Goal: Information Seeking & Learning: Learn about a topic

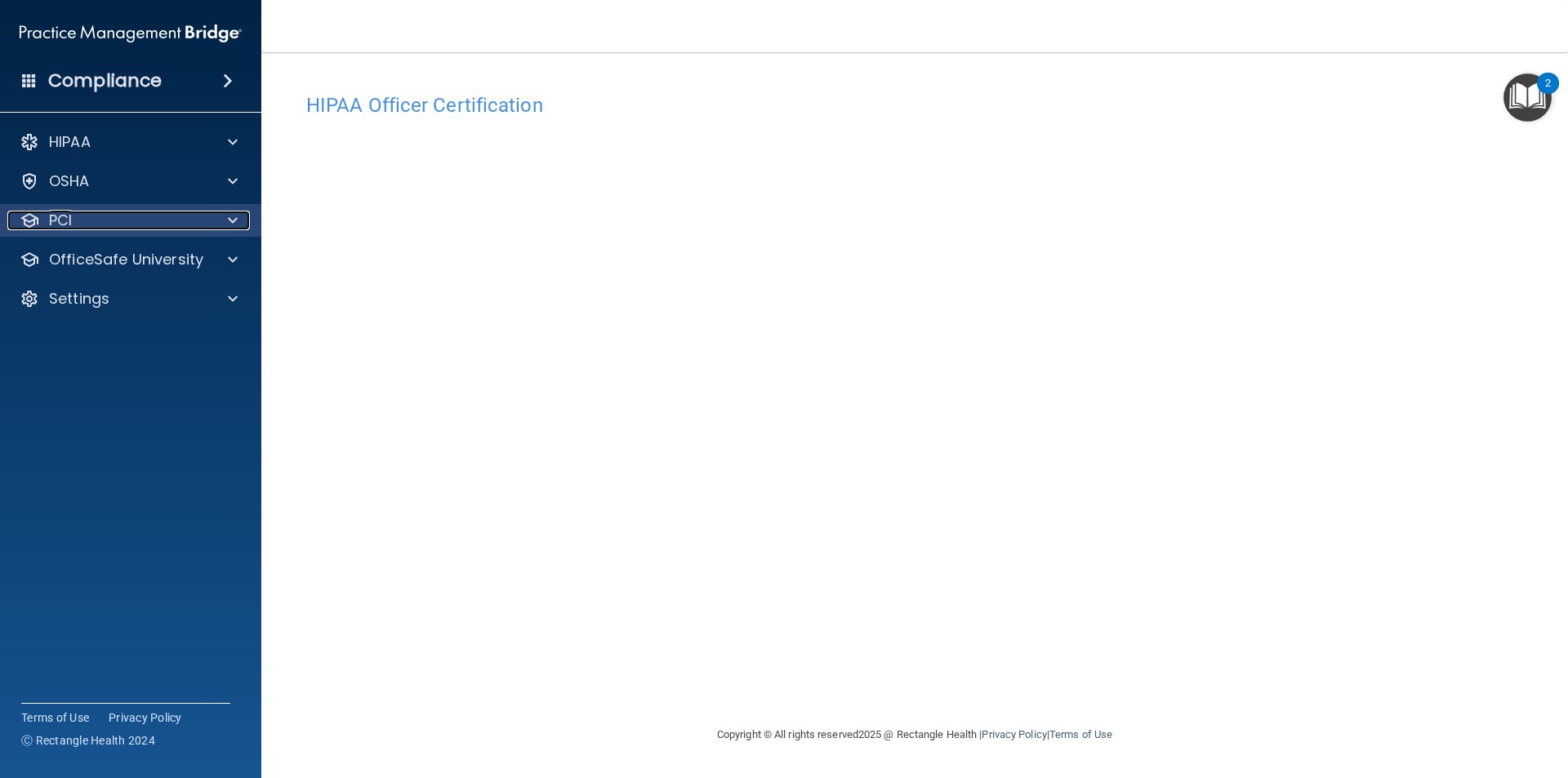
click at [143, 223] on div "PCI" at bounding box center [108, 220] width 202 height 19
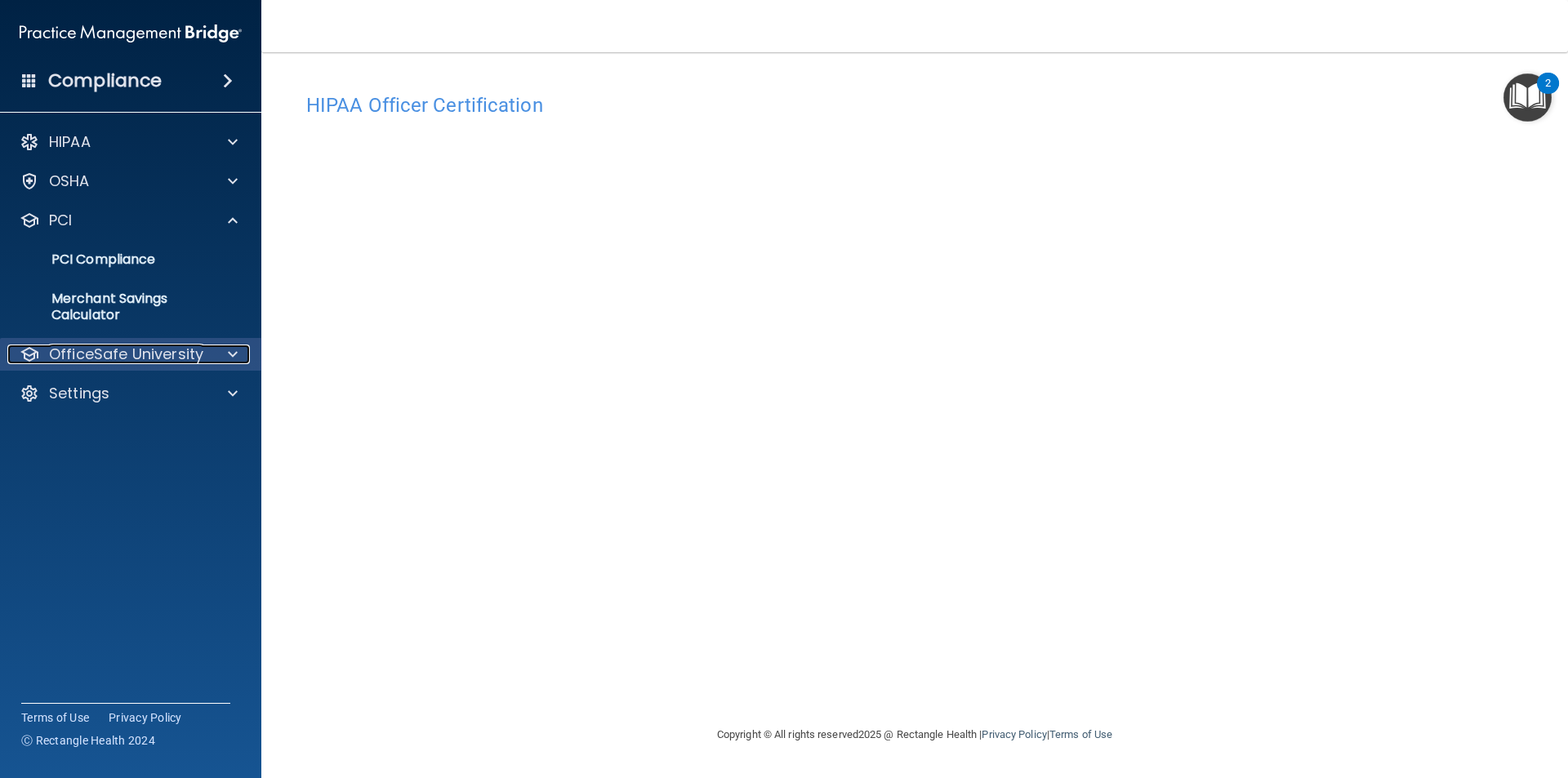
click at [145, 353] on p "OfficeSafe University" at bounding box center [126, 353] width 154 height 19
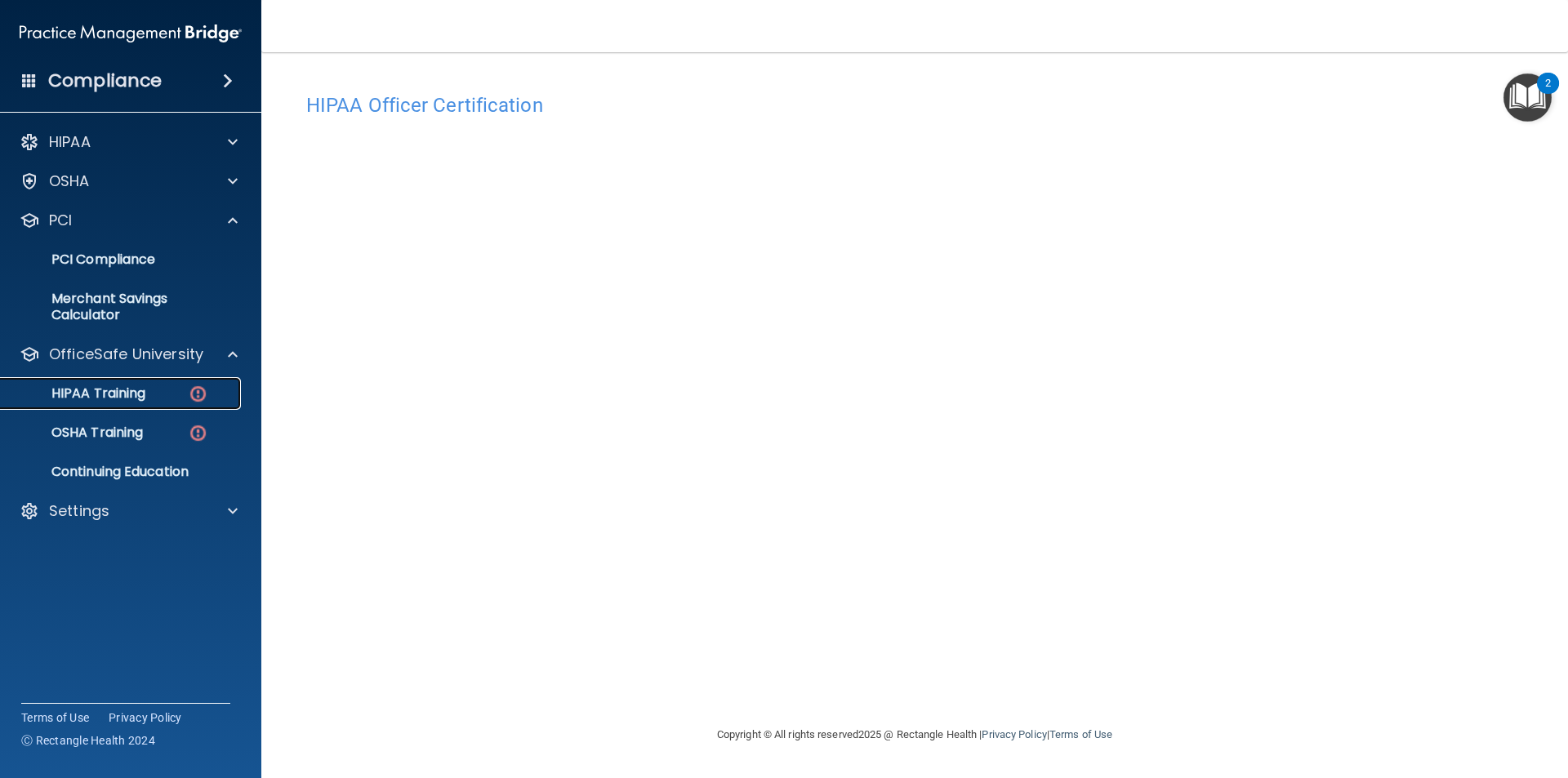
click at [135, 394] on p "HIPAA Training" at bounding box center [78, 394] width 135 height 17
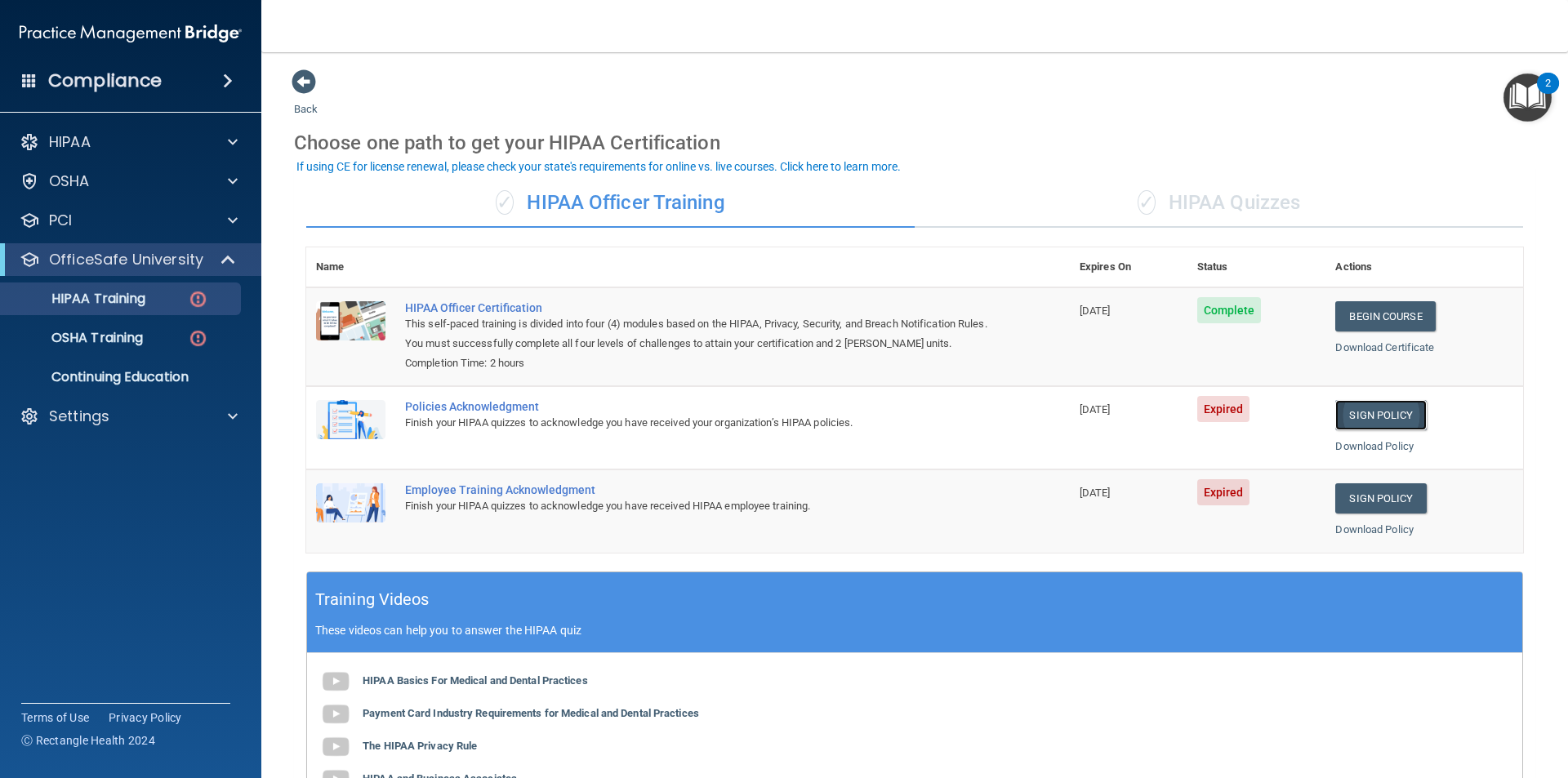
click at [1361, 414] on link "Sign Policy" at bounding box center [1381, 415] width 90 height 30
click at [1338, 491] on link "Sign Policy" at bounding box center [1381, 498] width 90 height 30
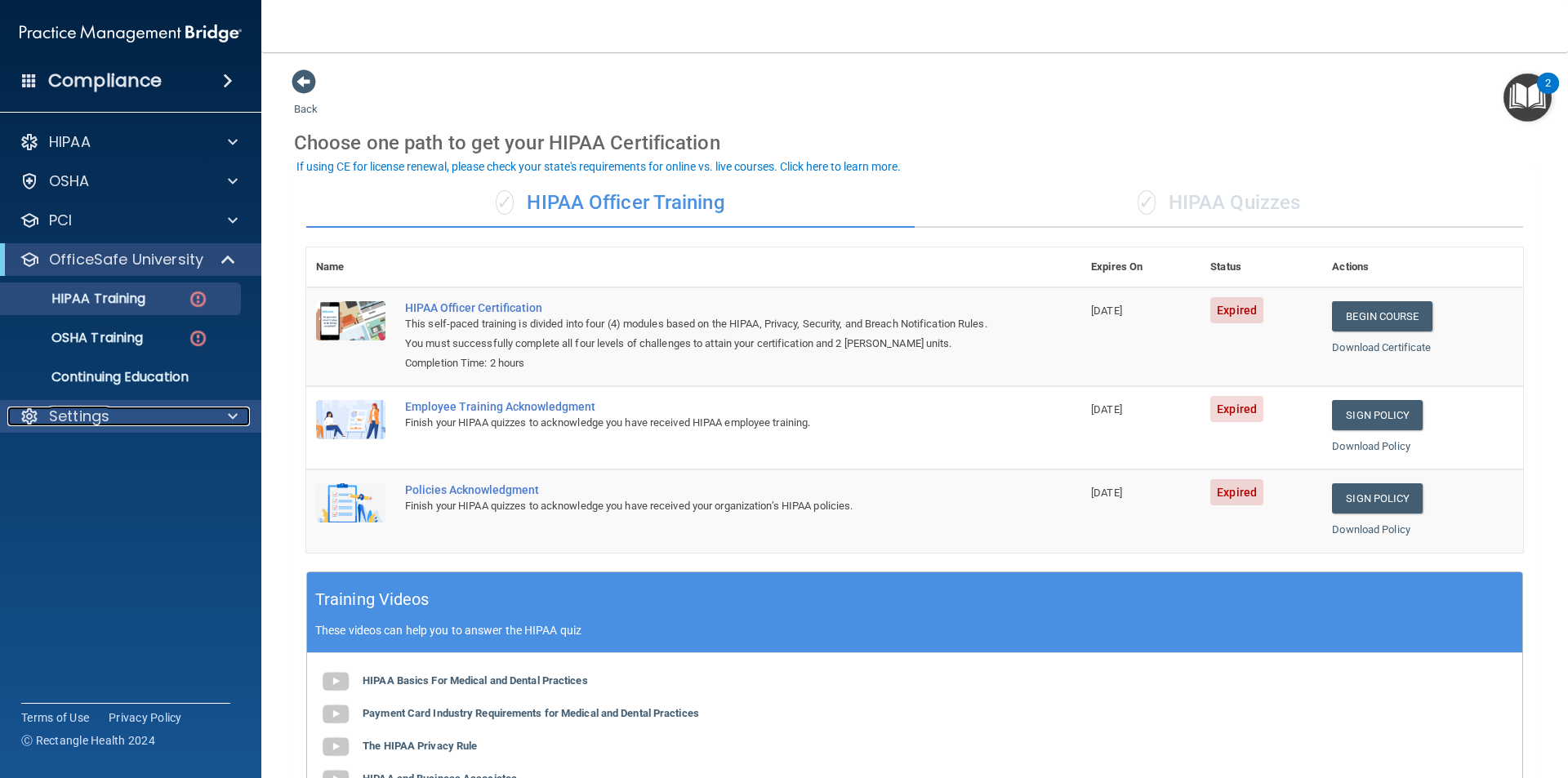
click at [89, 408] on p "Settings" at bounding box center [78, 416] width 60 height 19
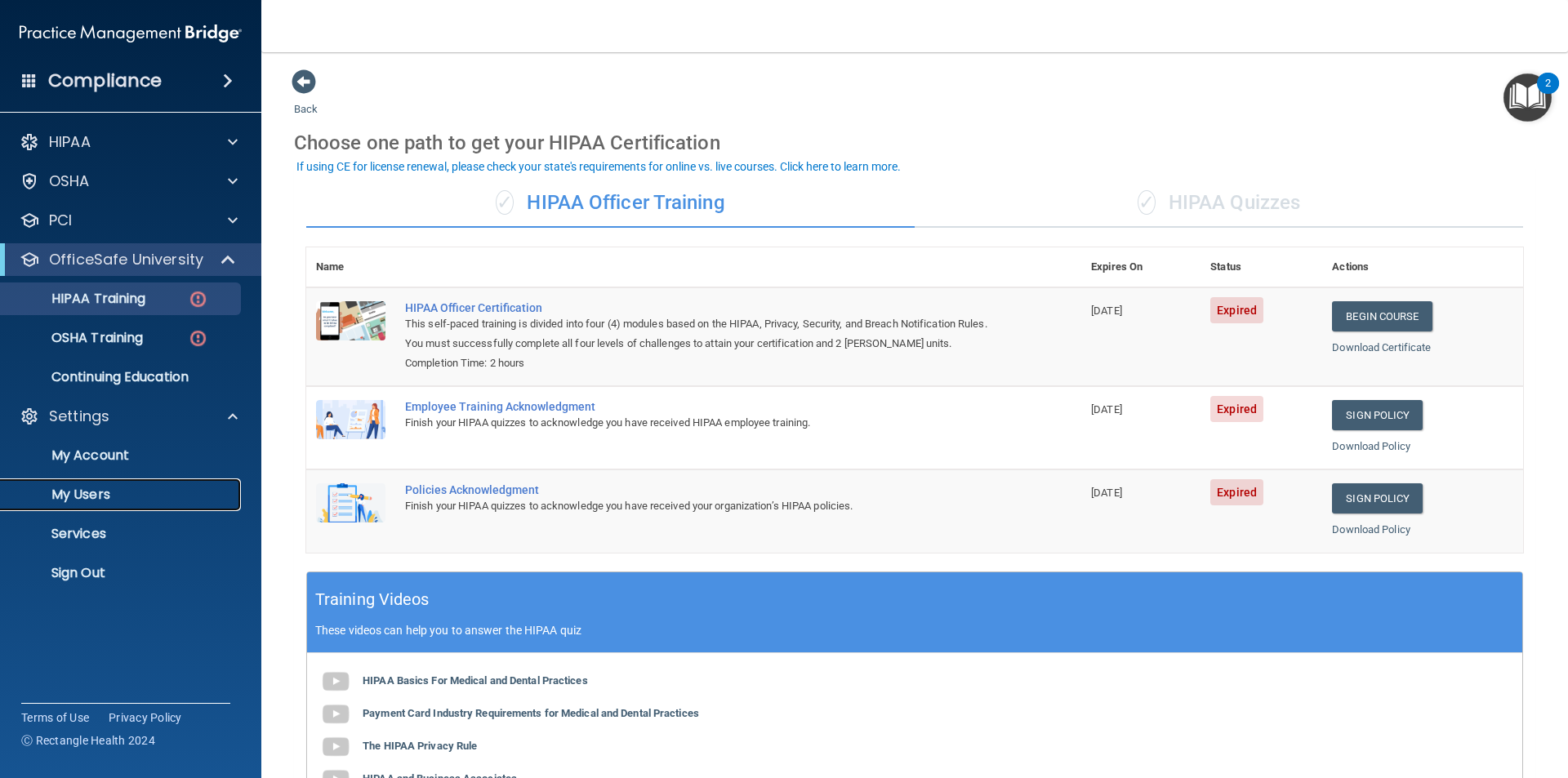
click at [84, 480] on link "My Users" at bounding box center [112, 495] width 257 height 32
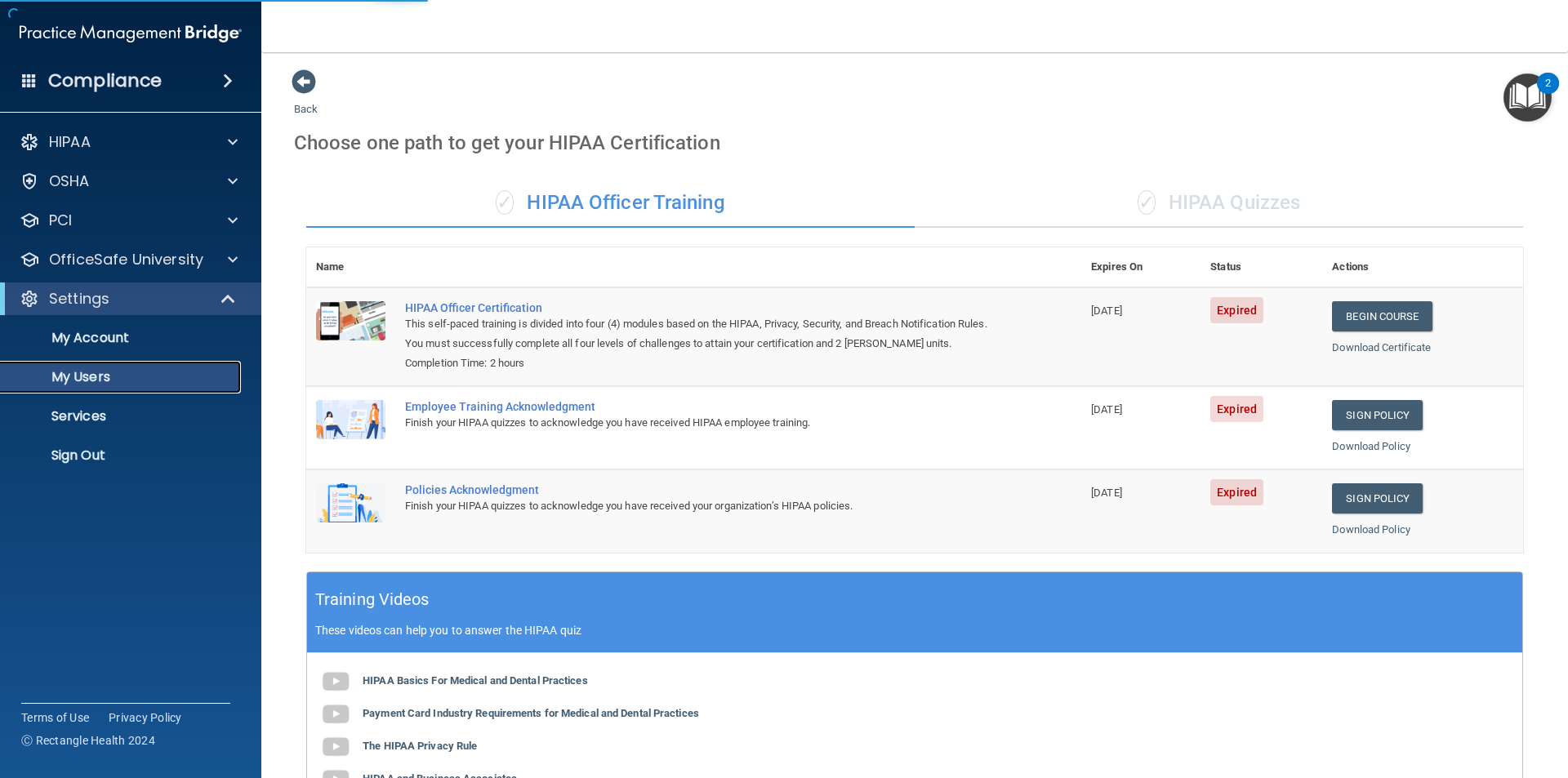
select select "20"
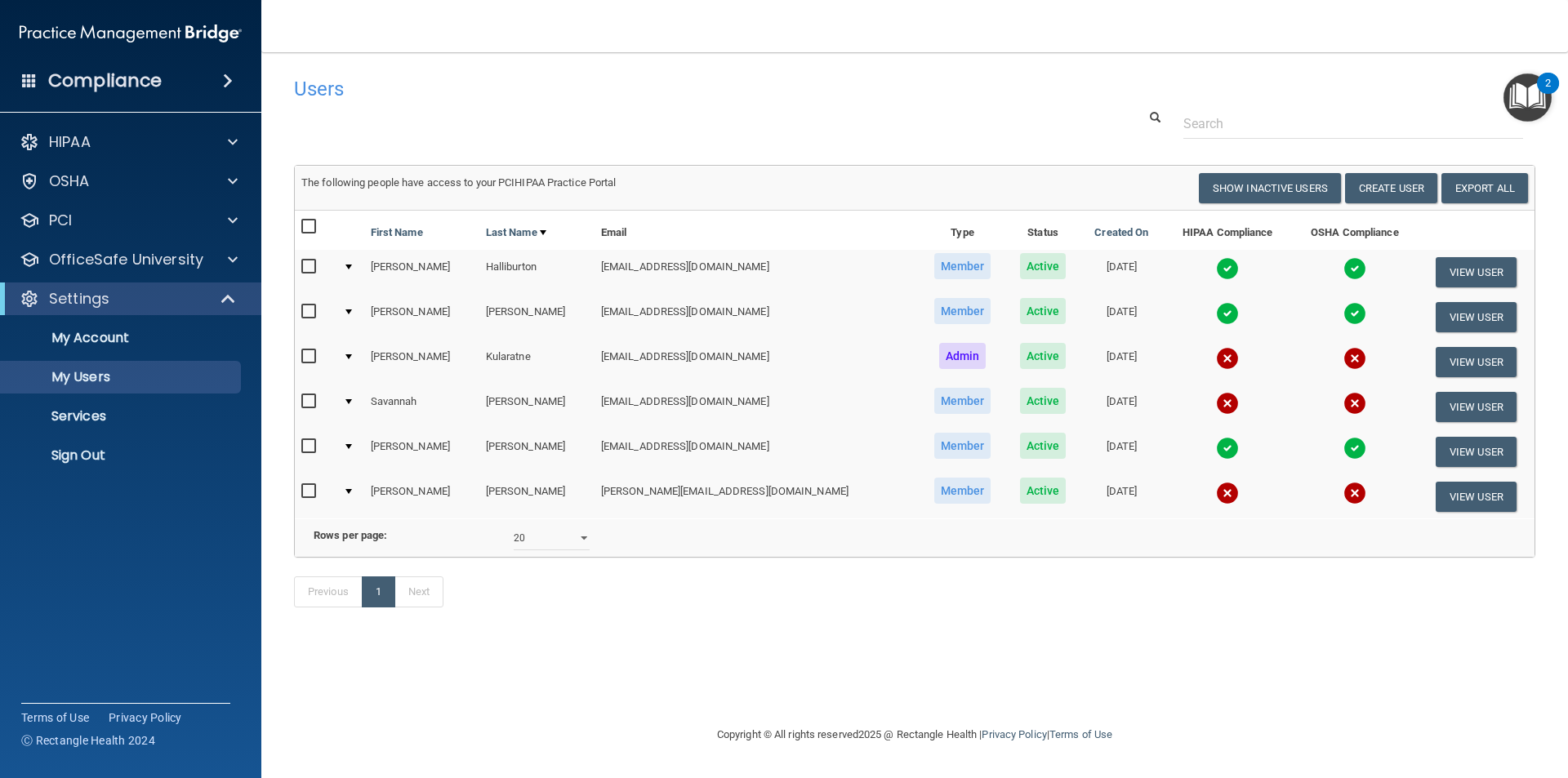
click at [306, 401] on input "checkbox" at bounding box center [311, 401] width 18 height 13
checkbox input "true"
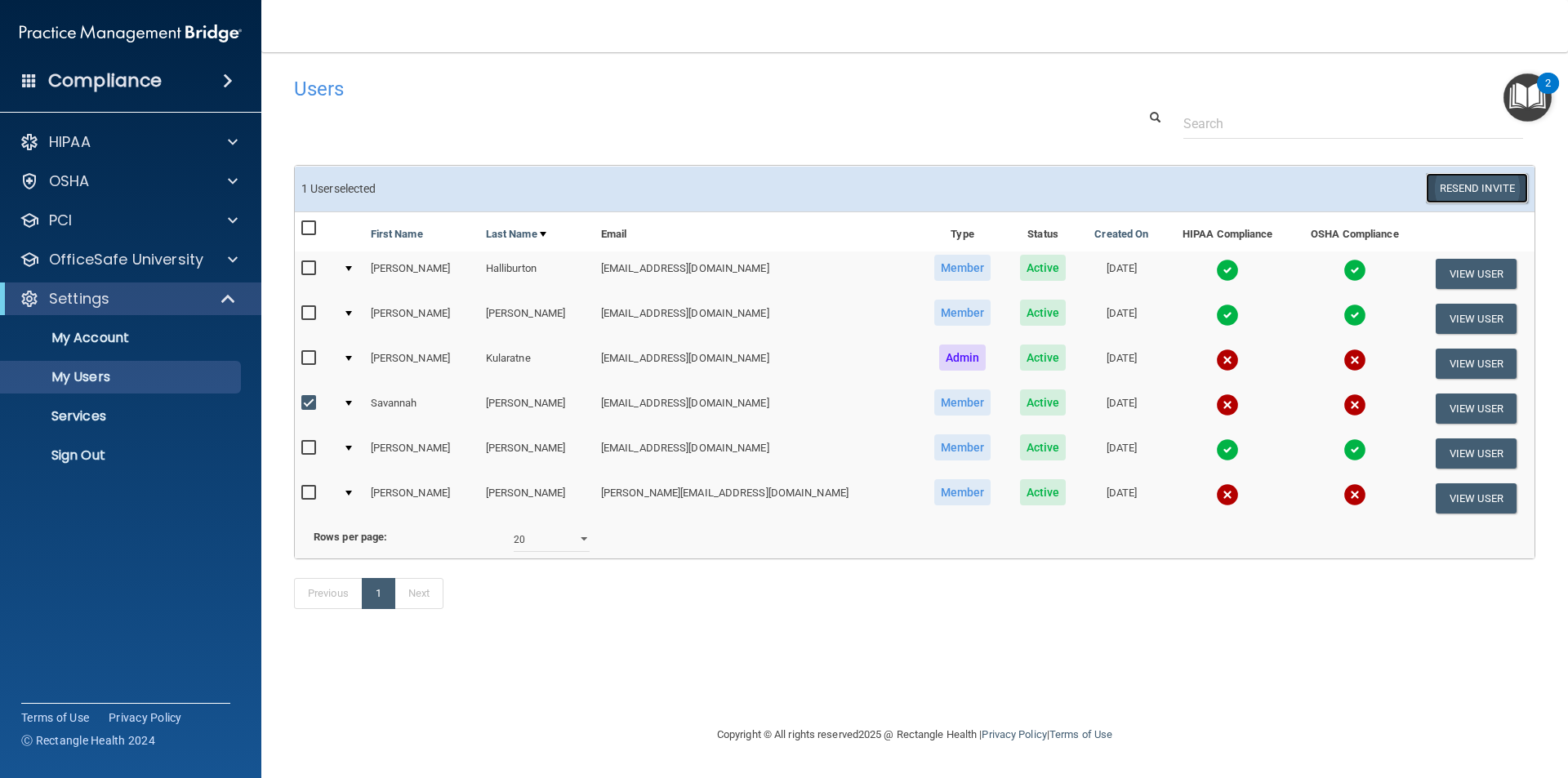
click at [1470, 193] on button "Resend Invite" at bounding box center [1477, 188] width 102 height 30
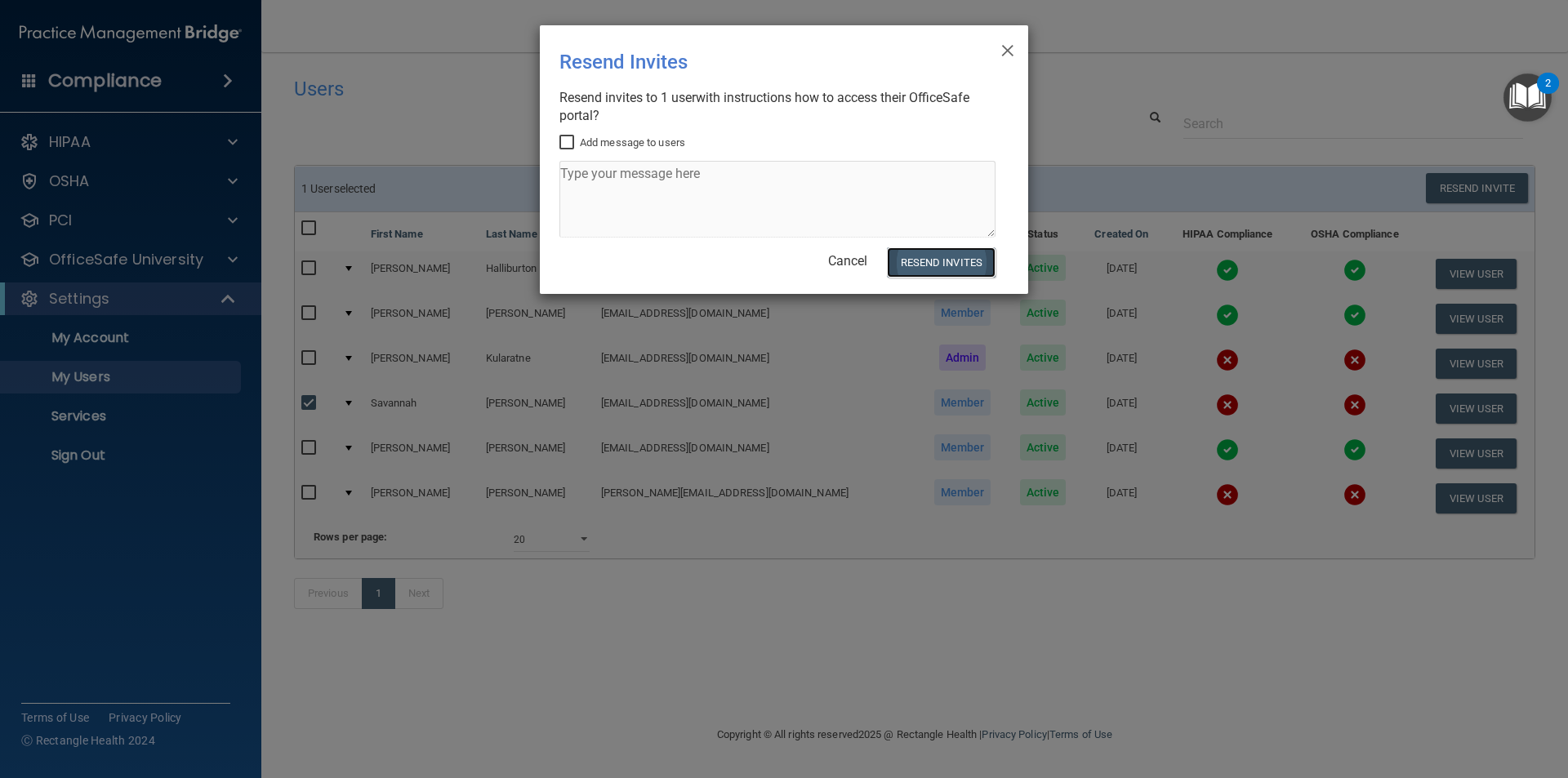
click at [920, 265] on button "Resend Invites" at bounding box center [941, 262] width 109 height 30
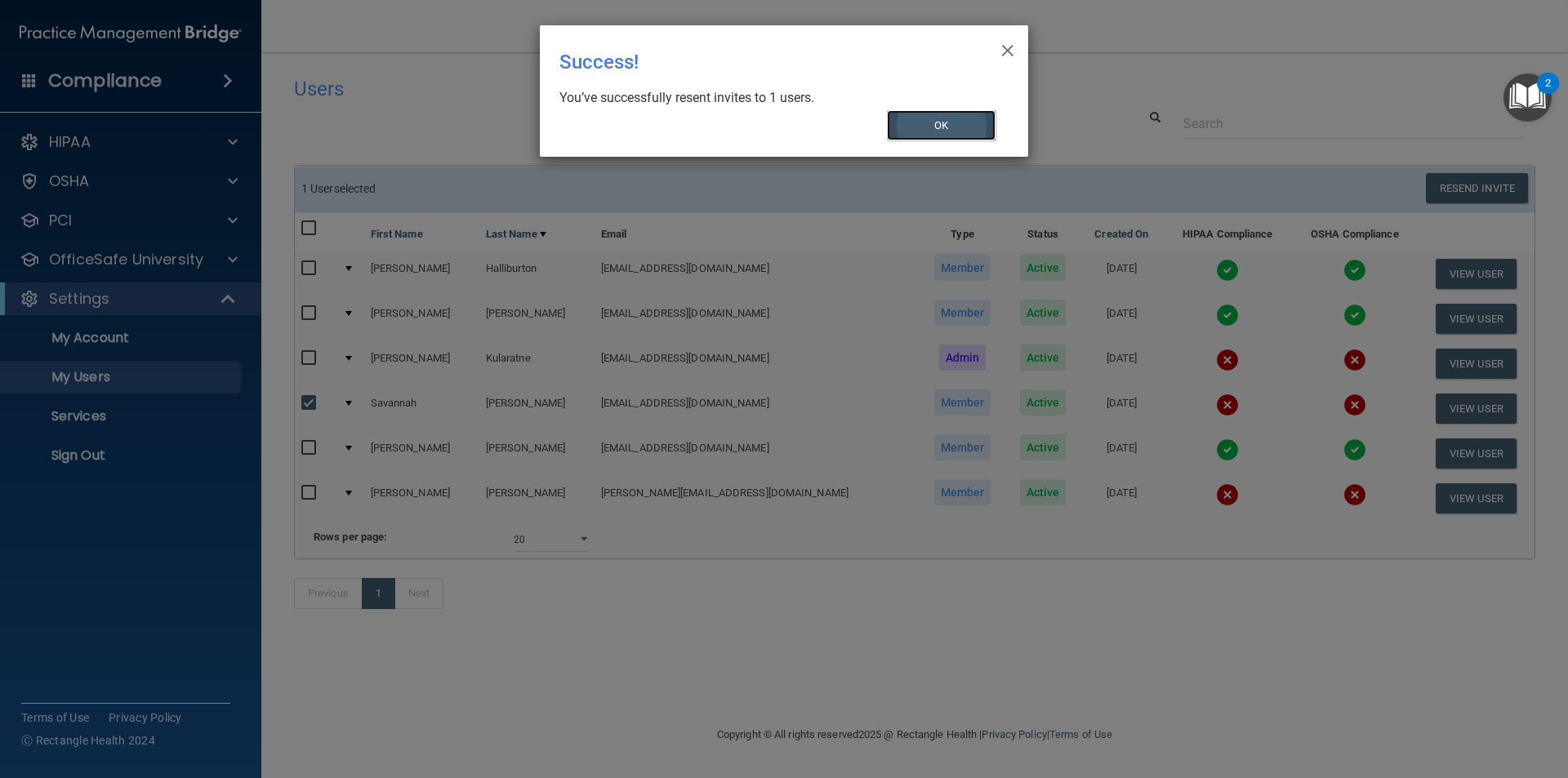
click at [910, 117] on button "OK" at bounding box center [941, 125] width 110 height 30
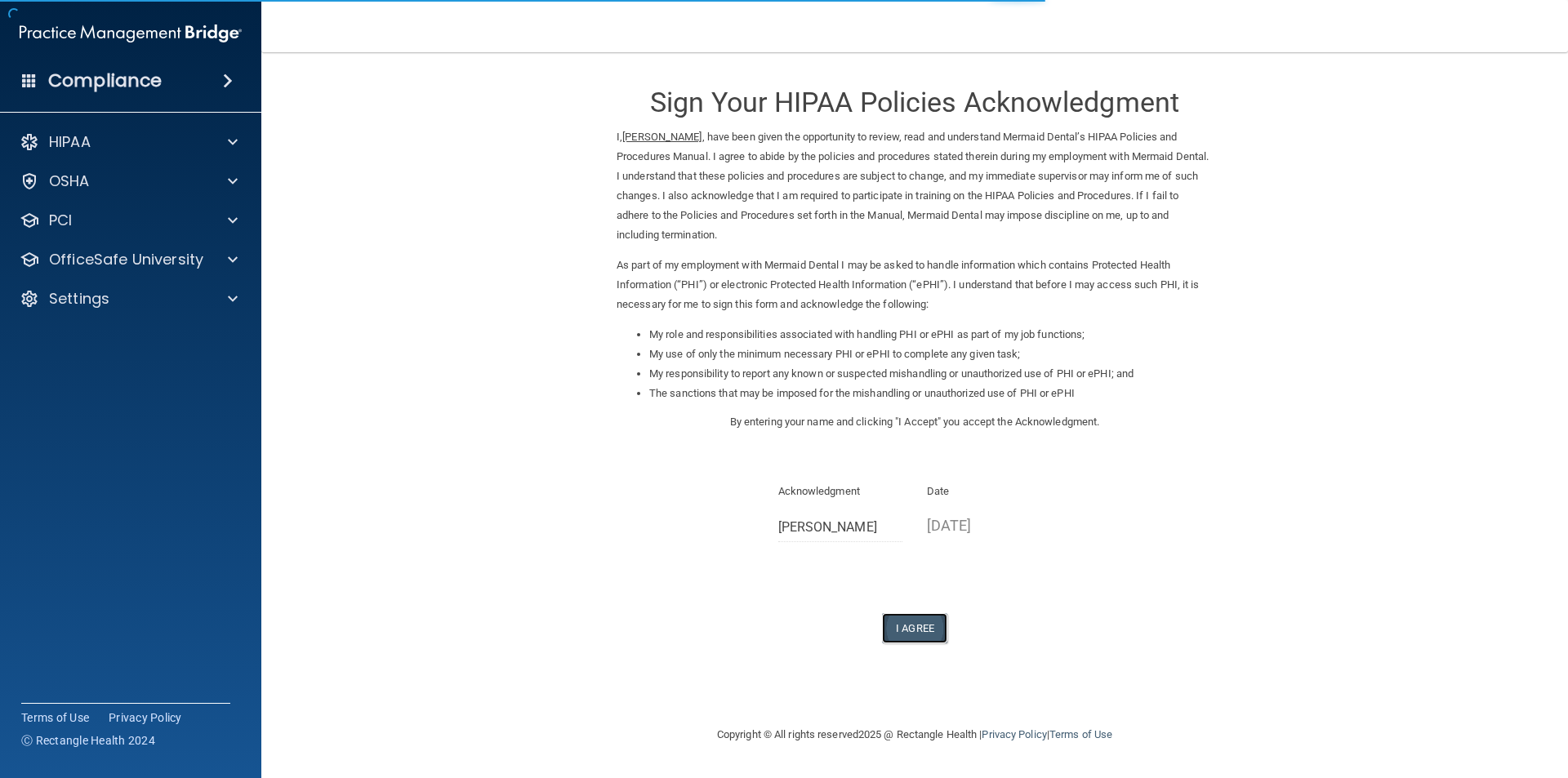
click at [903, 630] on button "I Agree" at bounding box center [915, 628] width 66 height 30
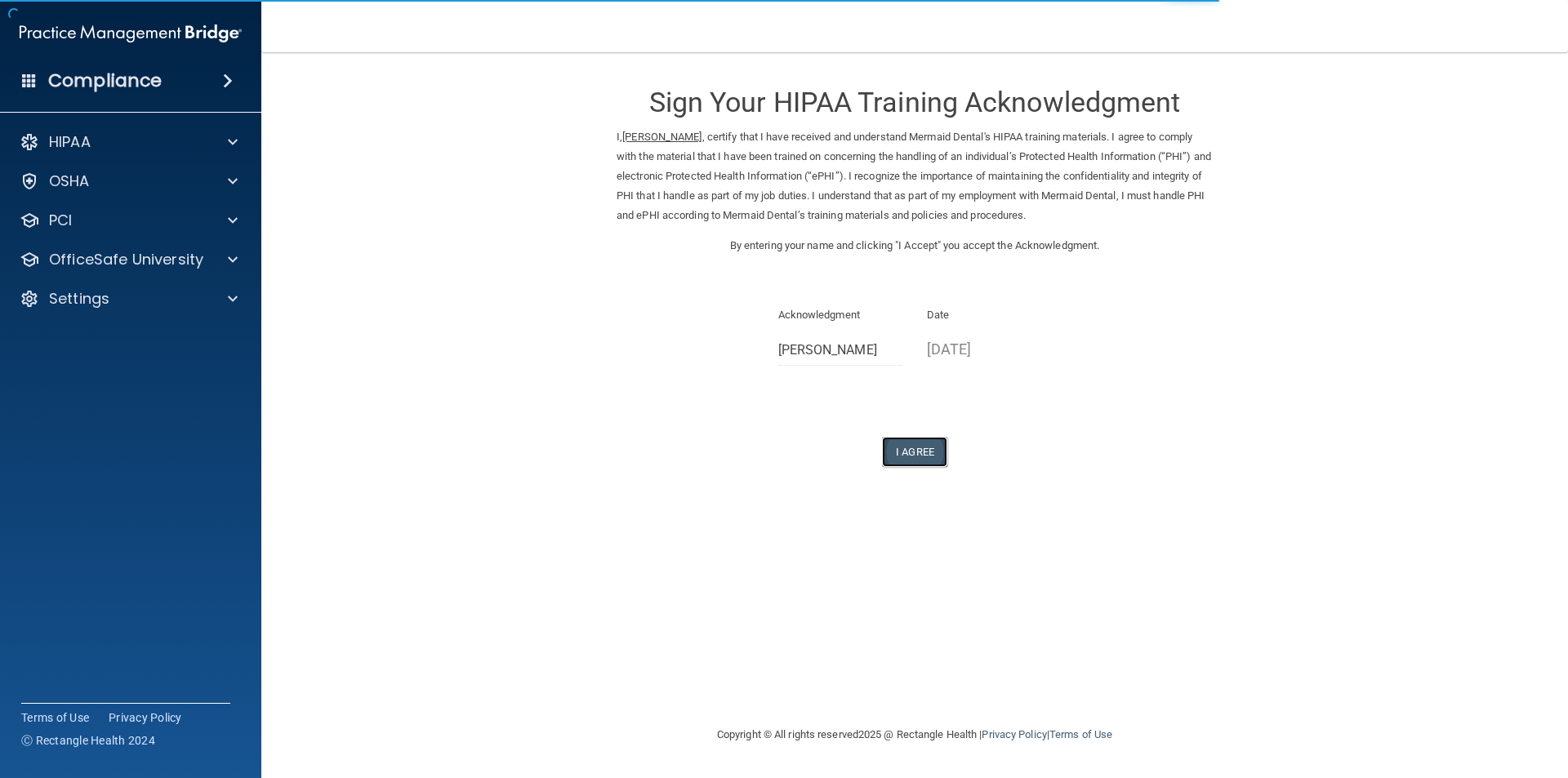
click at [901, 450] on button "I Agree" at bounding box center [915, 451] width 66 height 30
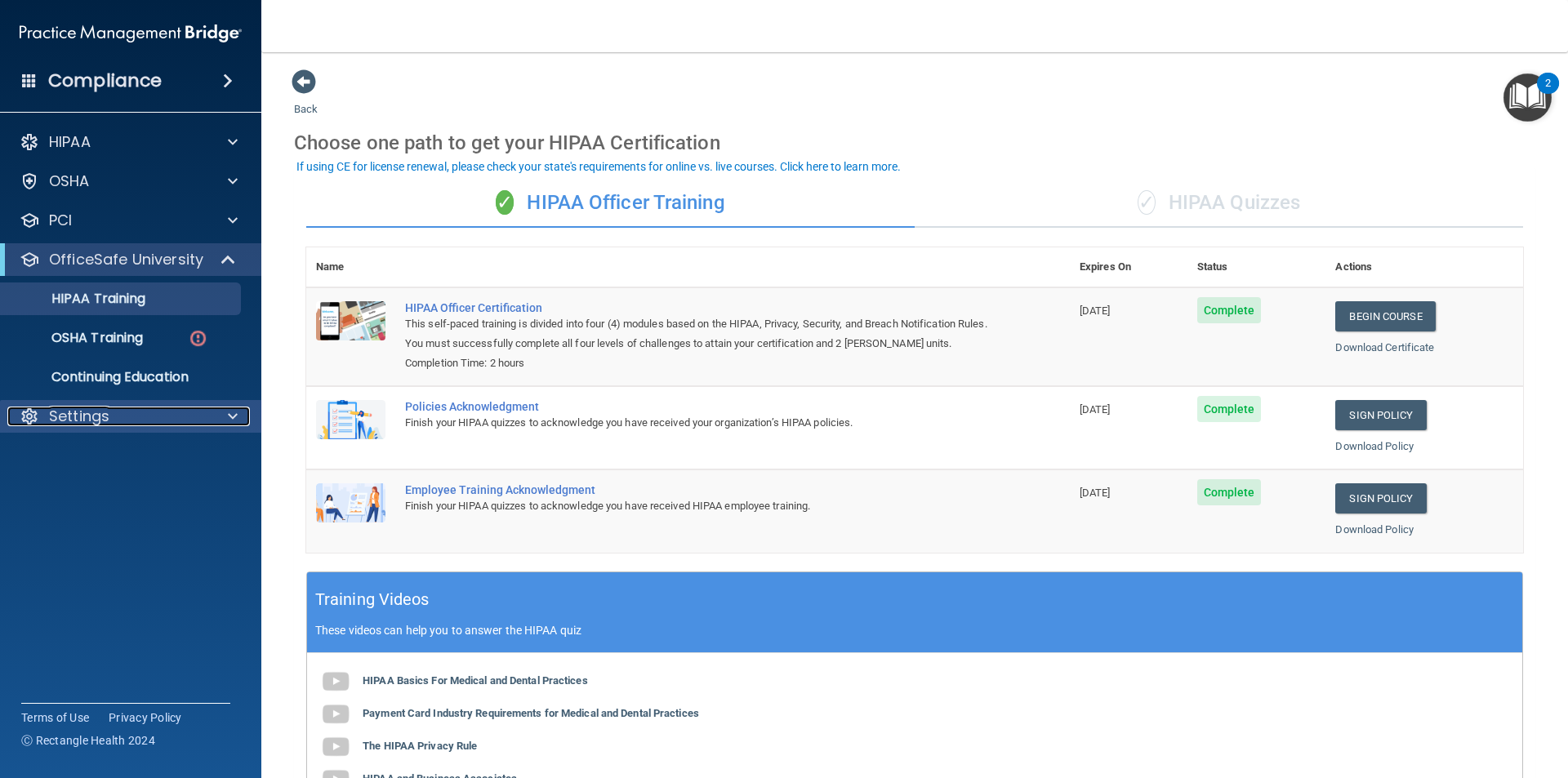
click at [86, 418] on p "Settings" at bounding box center [78, 416] width 60 height 19
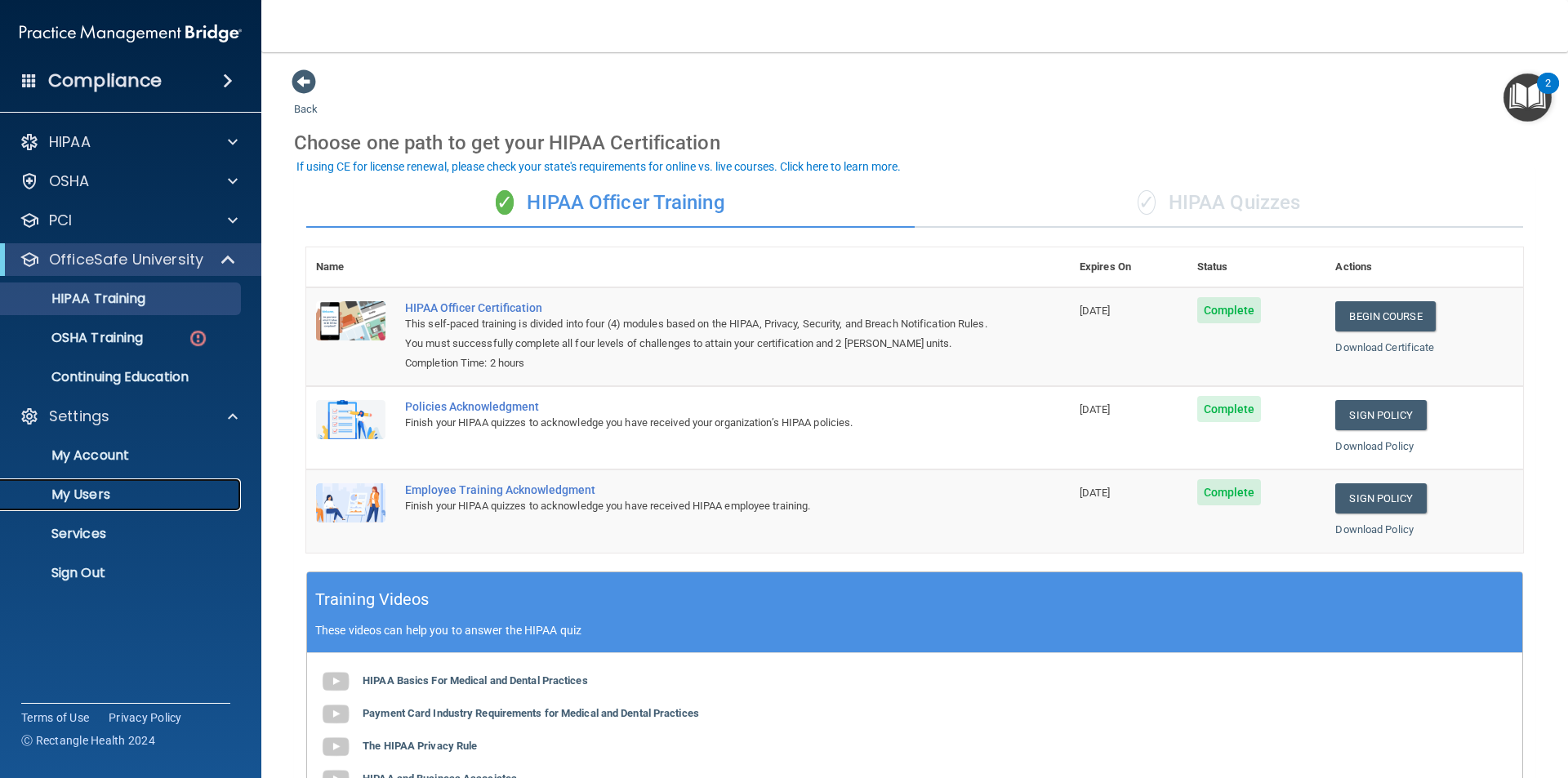
click at [88, 501] on p "My Users" at bounding box center [123, 495] width 223 height 17
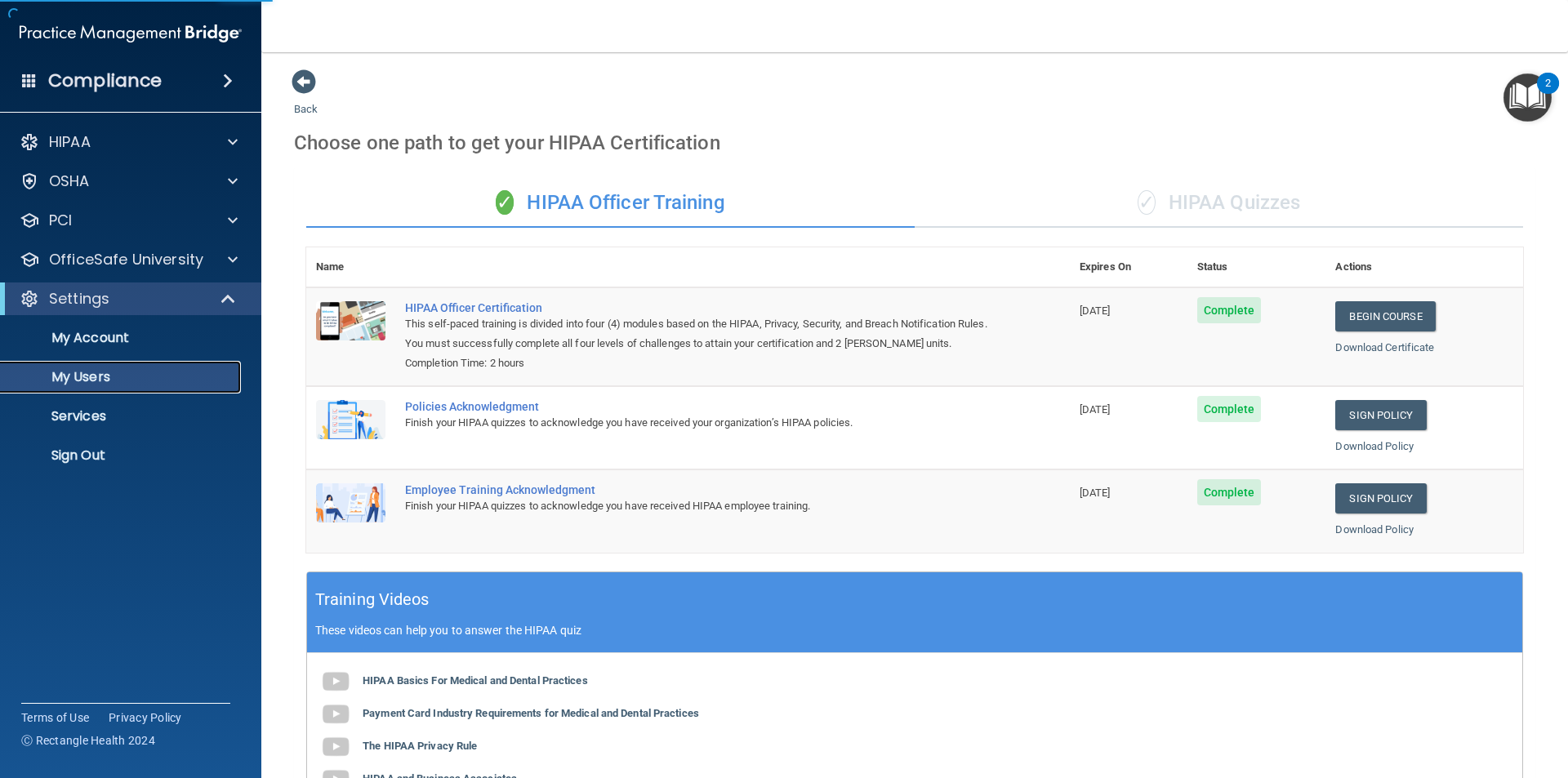
select select "20"
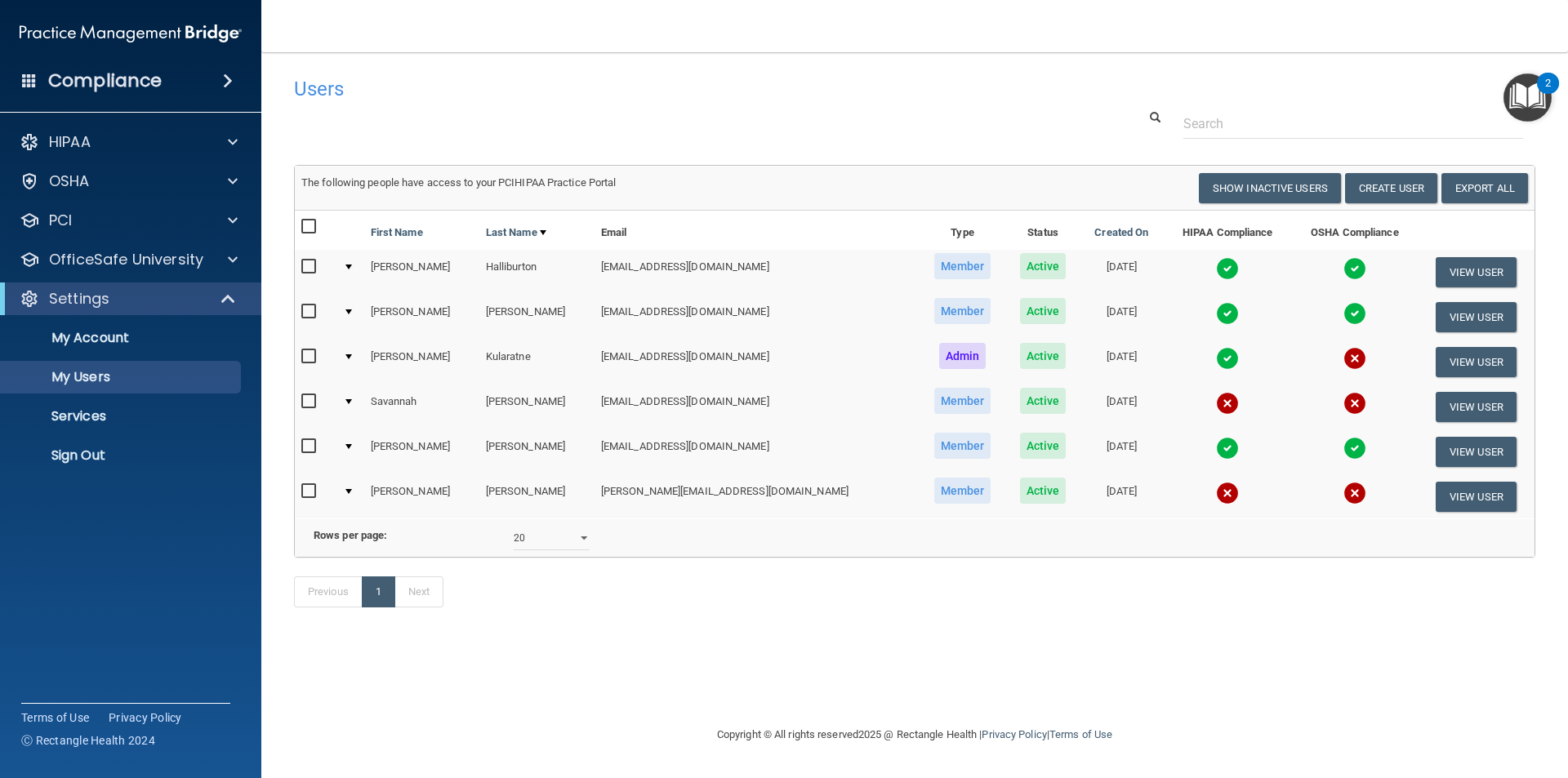
click at [1344, 353] on img at bounding box center [1355, 358] width 23 height 23
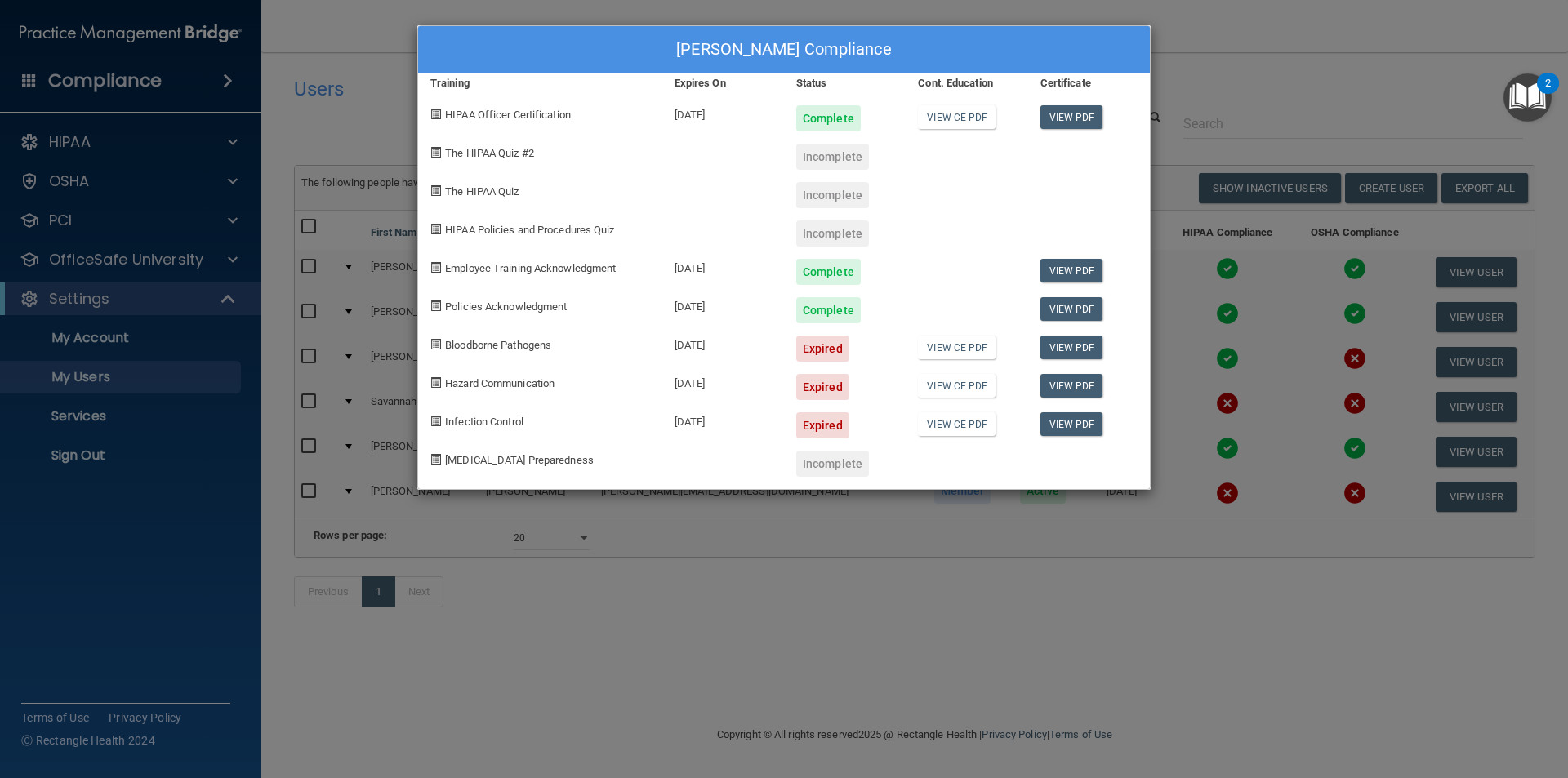
click at [1195, 86] on div "Thanuja Kularatne's Compliance Training Expires On Status Cont. Education Certi…" at bounding box center [784, 389] width 1568 height 778
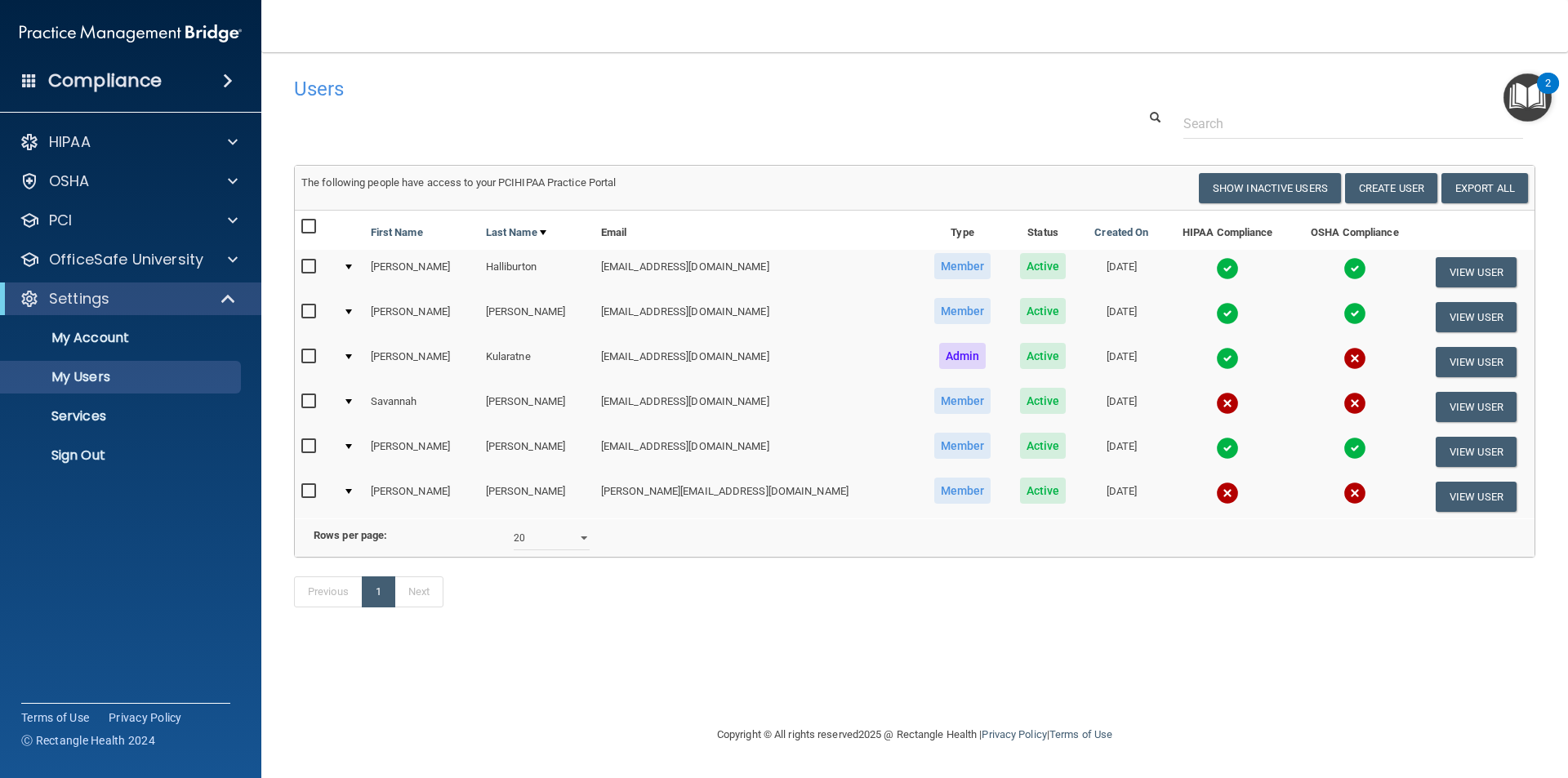
click at [307, 356] on input "checkbox" at bounding box center [311, 357] width 18 height 13
checkbox input "true"
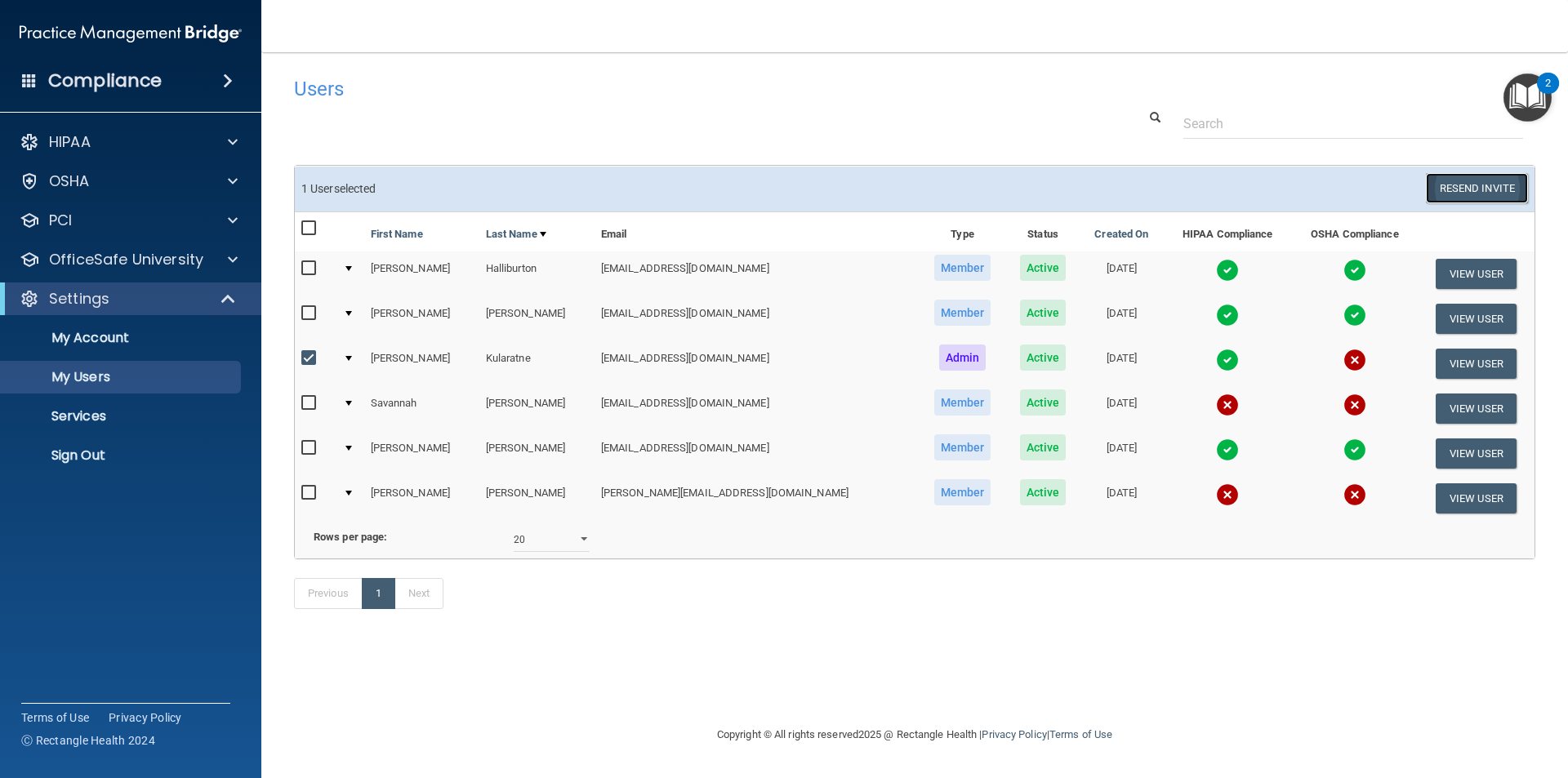
click at [1449, 192] on button "Resend Invite" at bounding box center [1477, 188] width 102 height 30
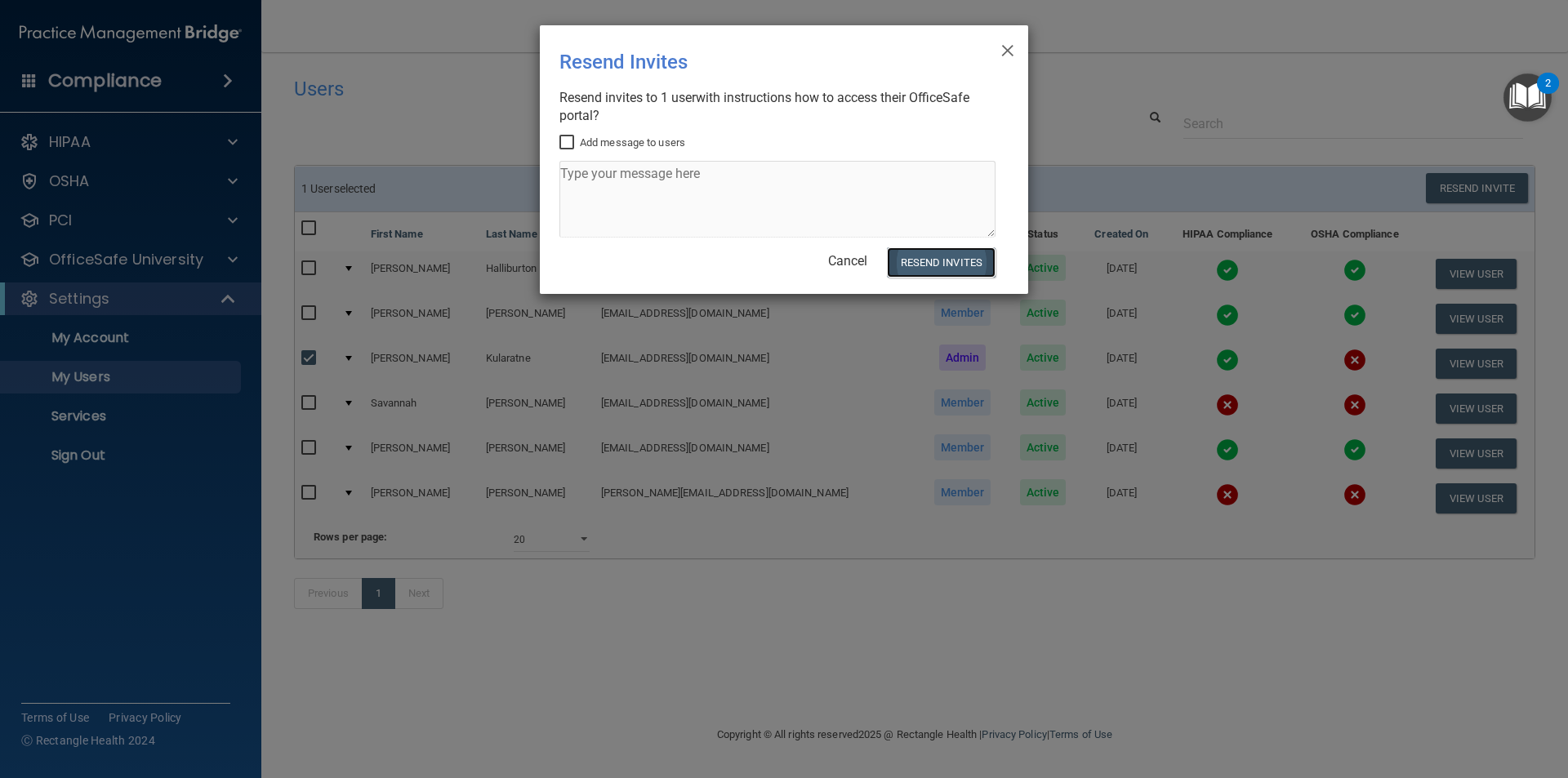
click at [911, 265] on button "Resend Invites" at bounding box center [941, 262] width 109 height 30
click at [1012, 50] on span "×" at bounding box center [1008, 48] width 15 height 32
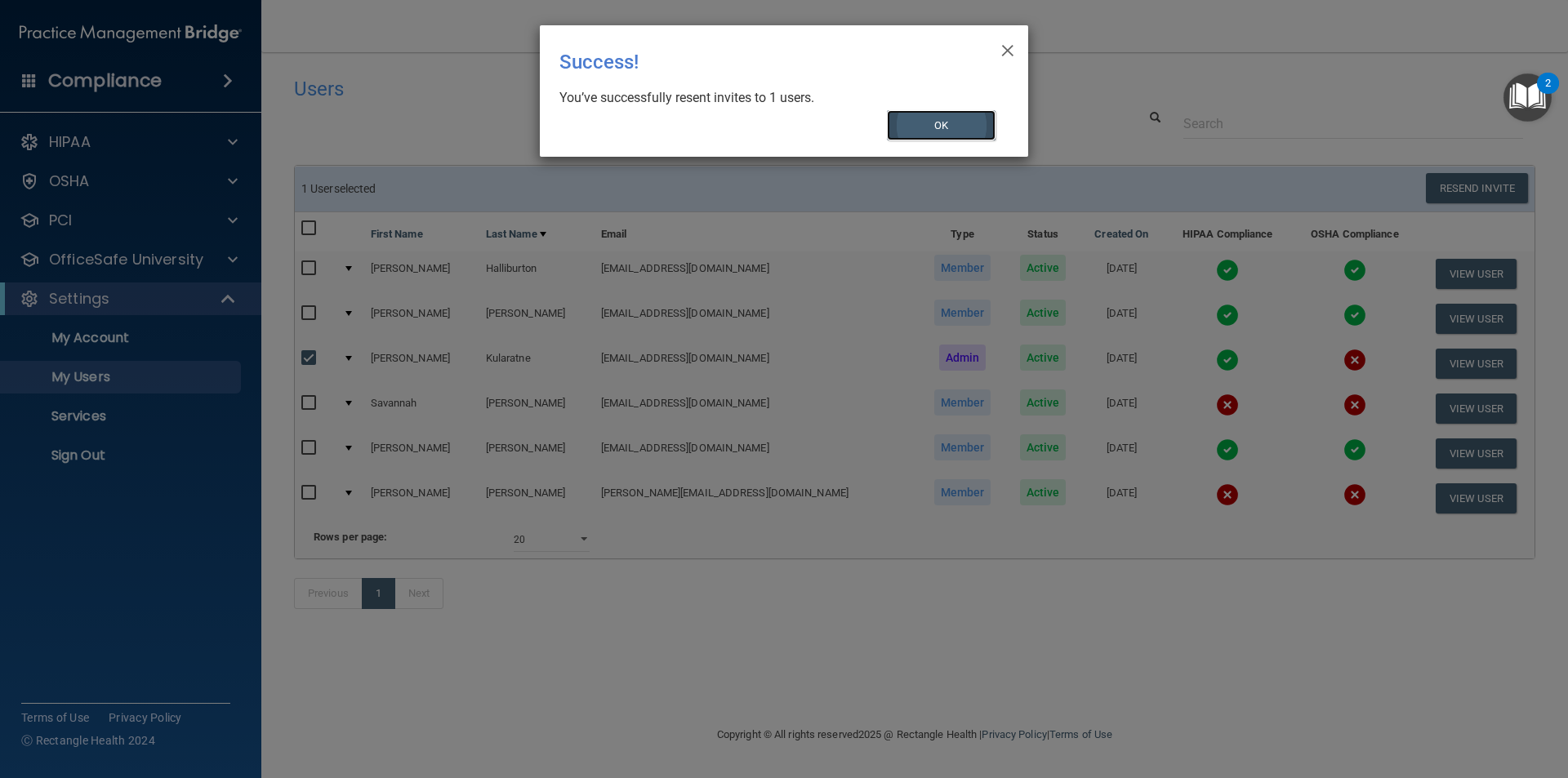
click at [955, 117] on button "OK" at bounding box center [941, 125] width 110 height 30
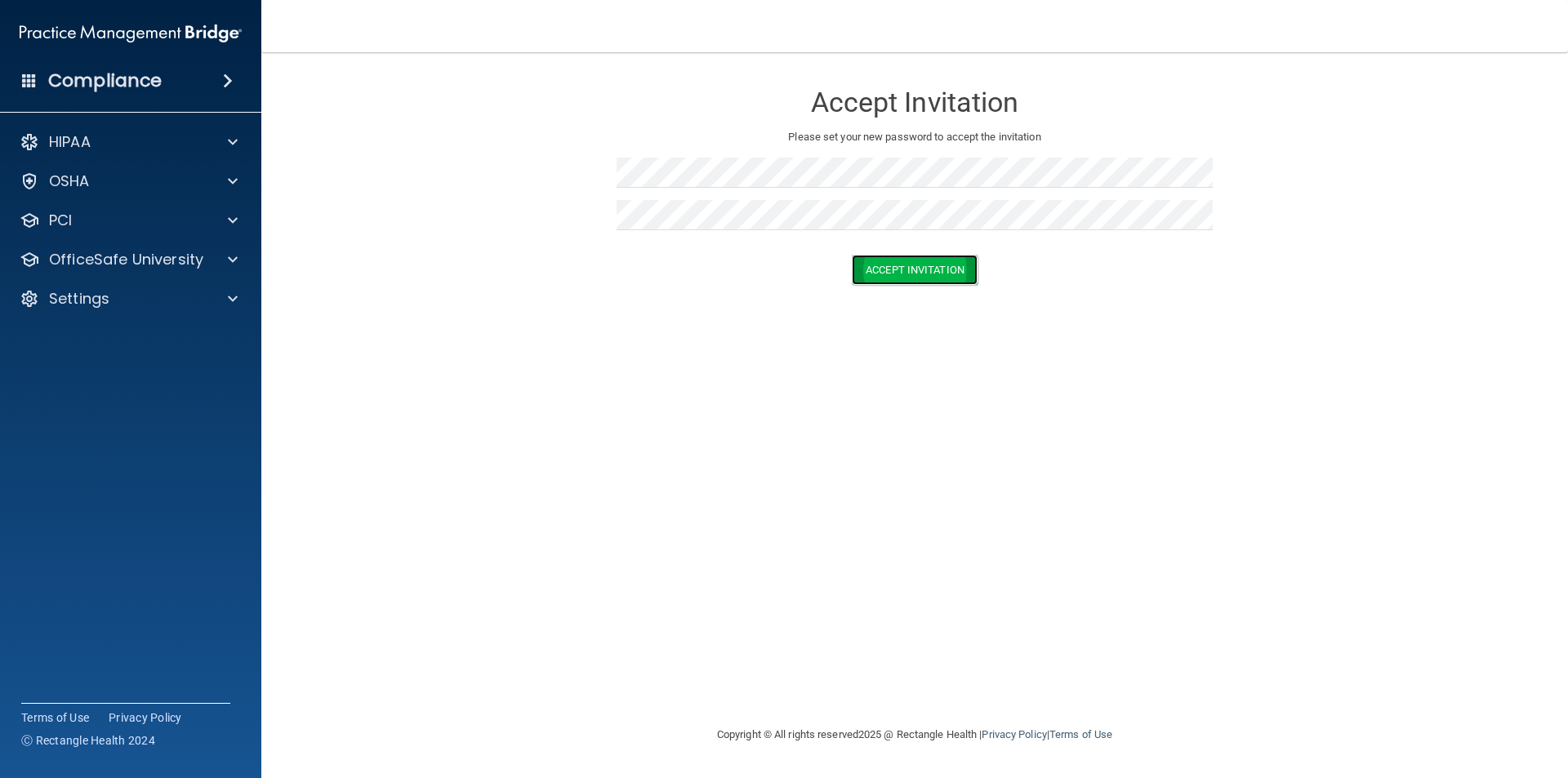
click at [857, 280] on button "Accept Invitation" at bounding box center [915, 269] width 126 height 30
click at [881, 257] on button "Accept Invitation" at bounding box center [915, 269] width 126 height 30
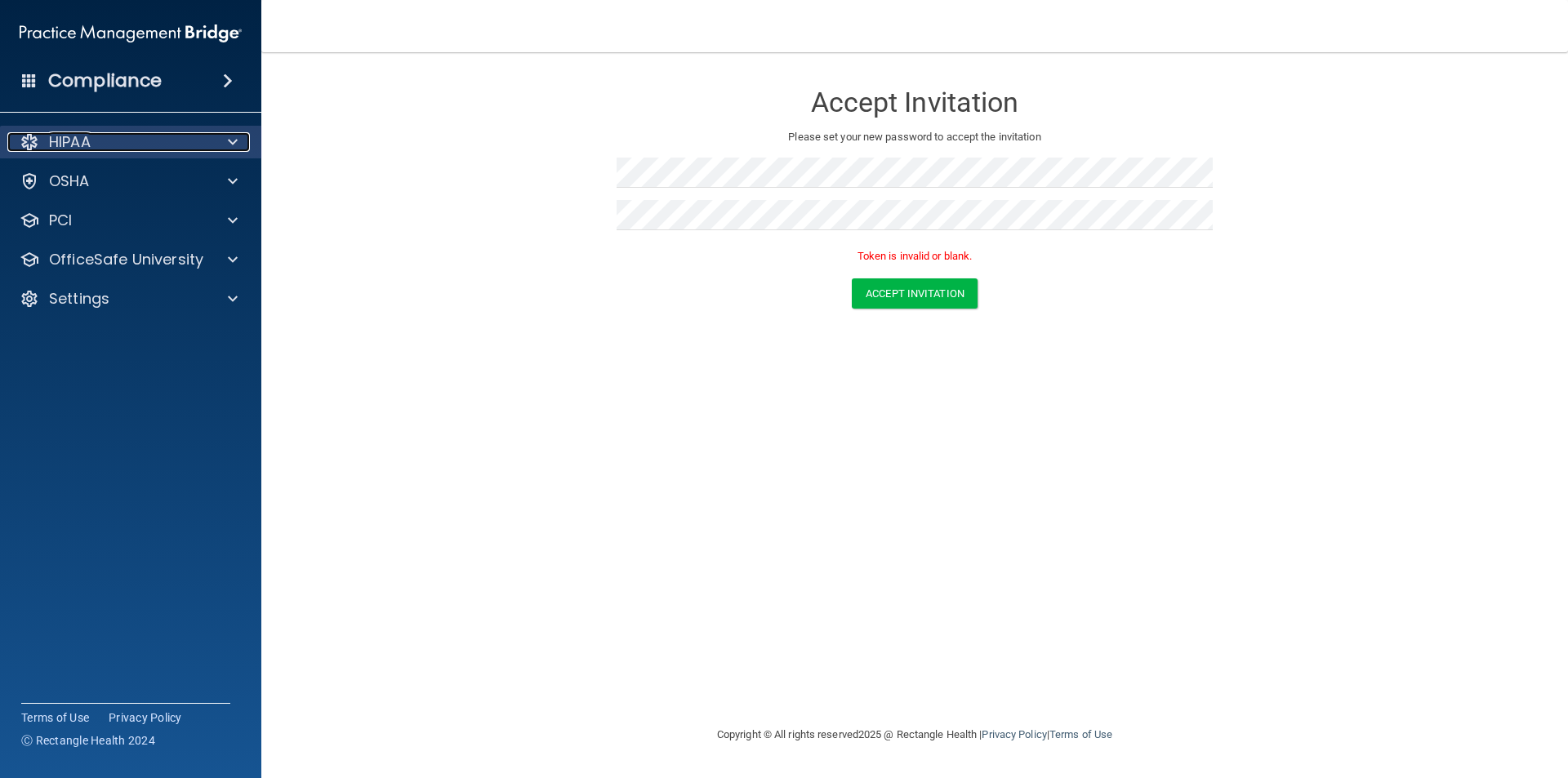
click at [157, 149] on div "HIPAA" at bounding box center [108, 141] width 202 height 19
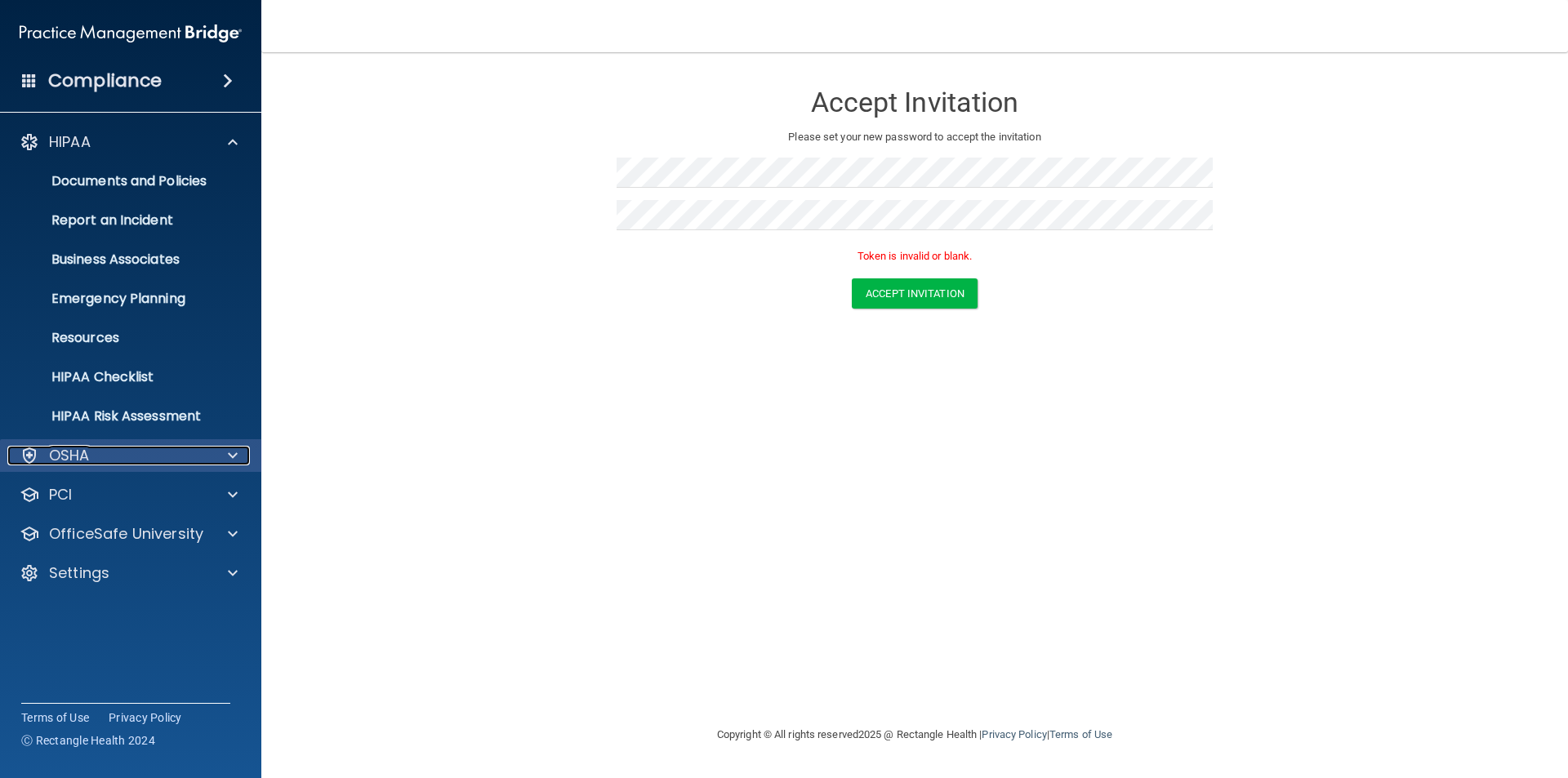
click at [144, 459] on div "OSHA" at bounding box center [108, 455] width 202 height 19
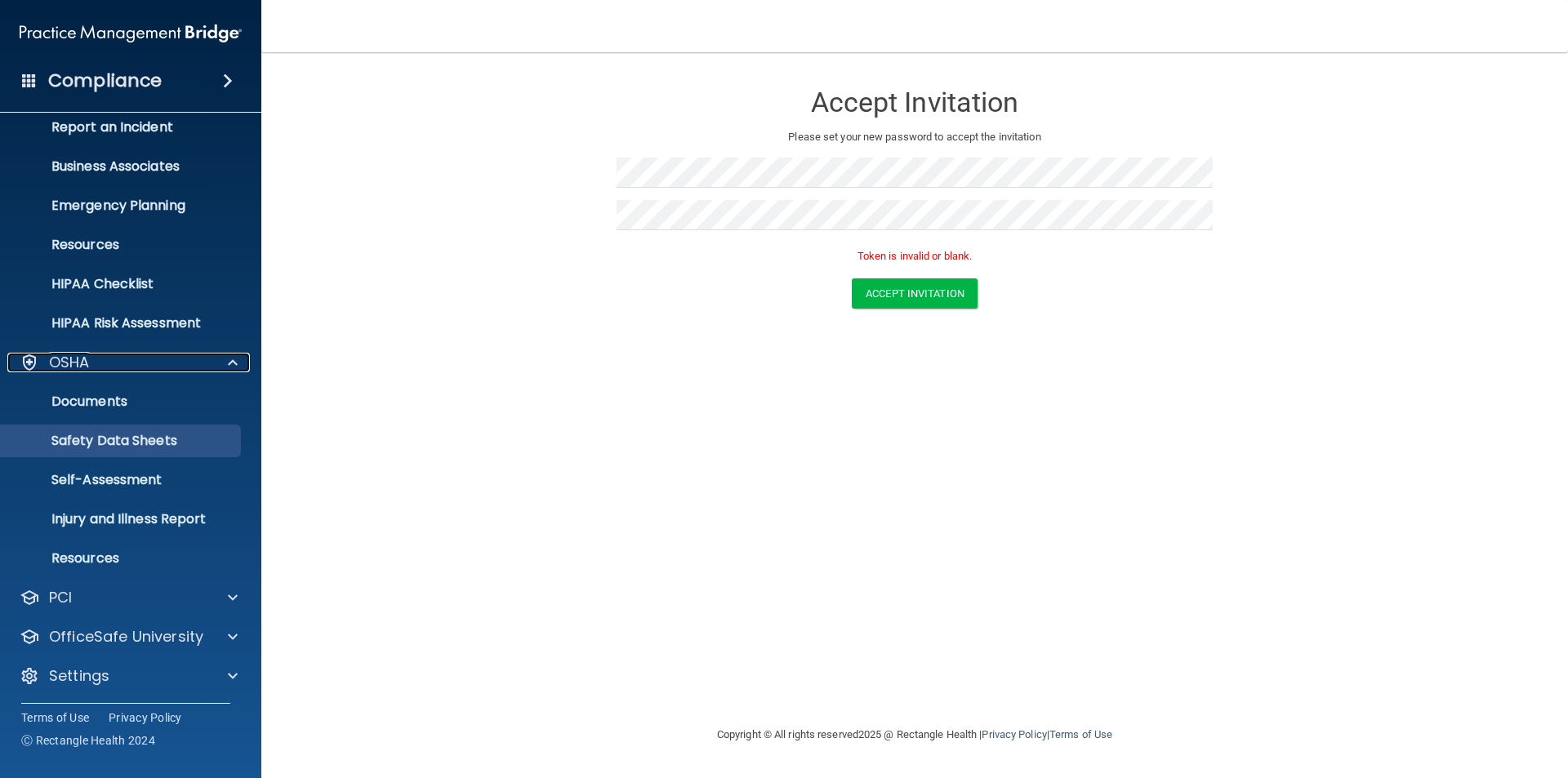
scroll to position [96, 0]
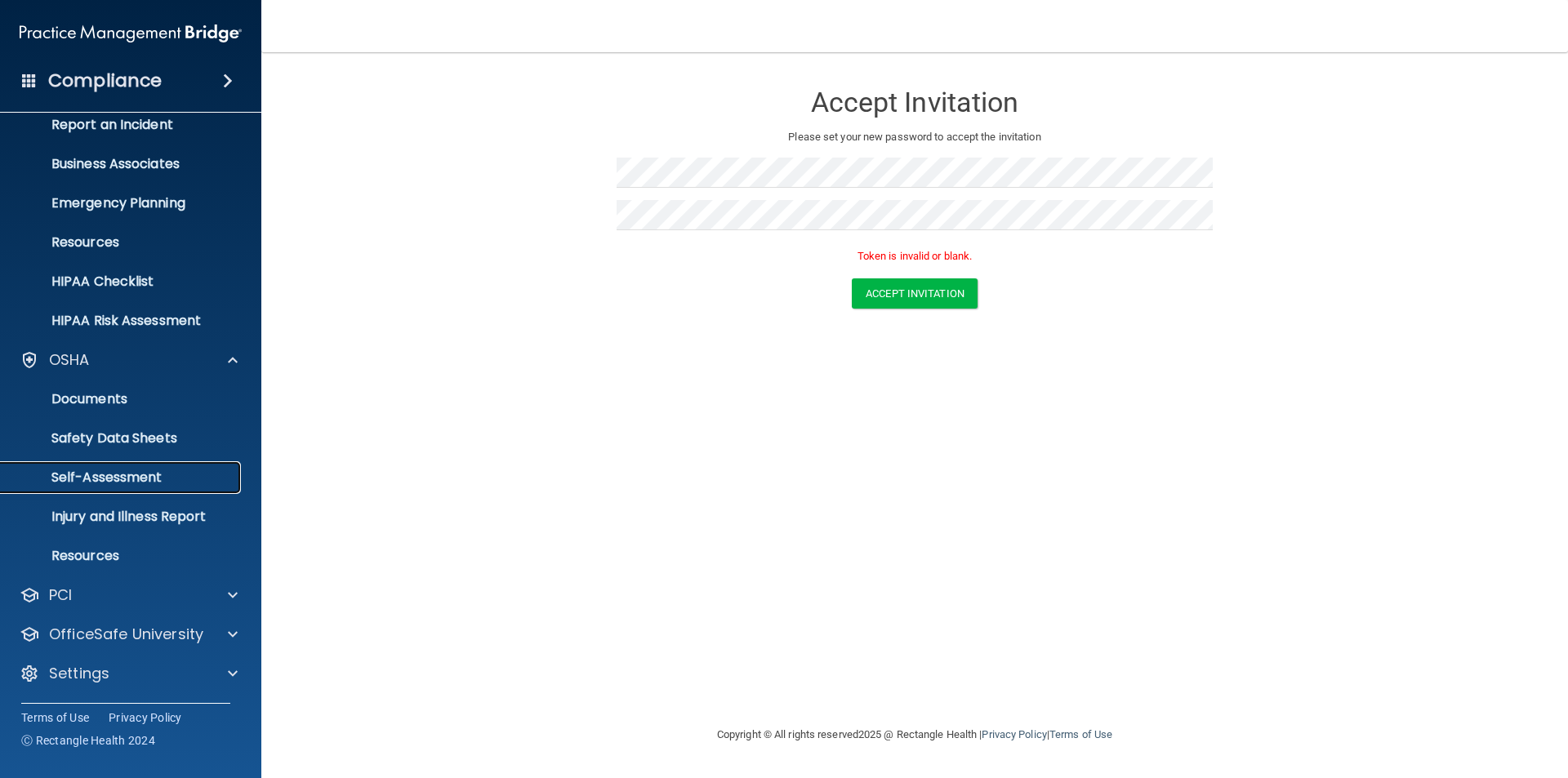
click at [122, 479] on p "Self-Assessment" at bounding box center [123, 478] width 223 height 17
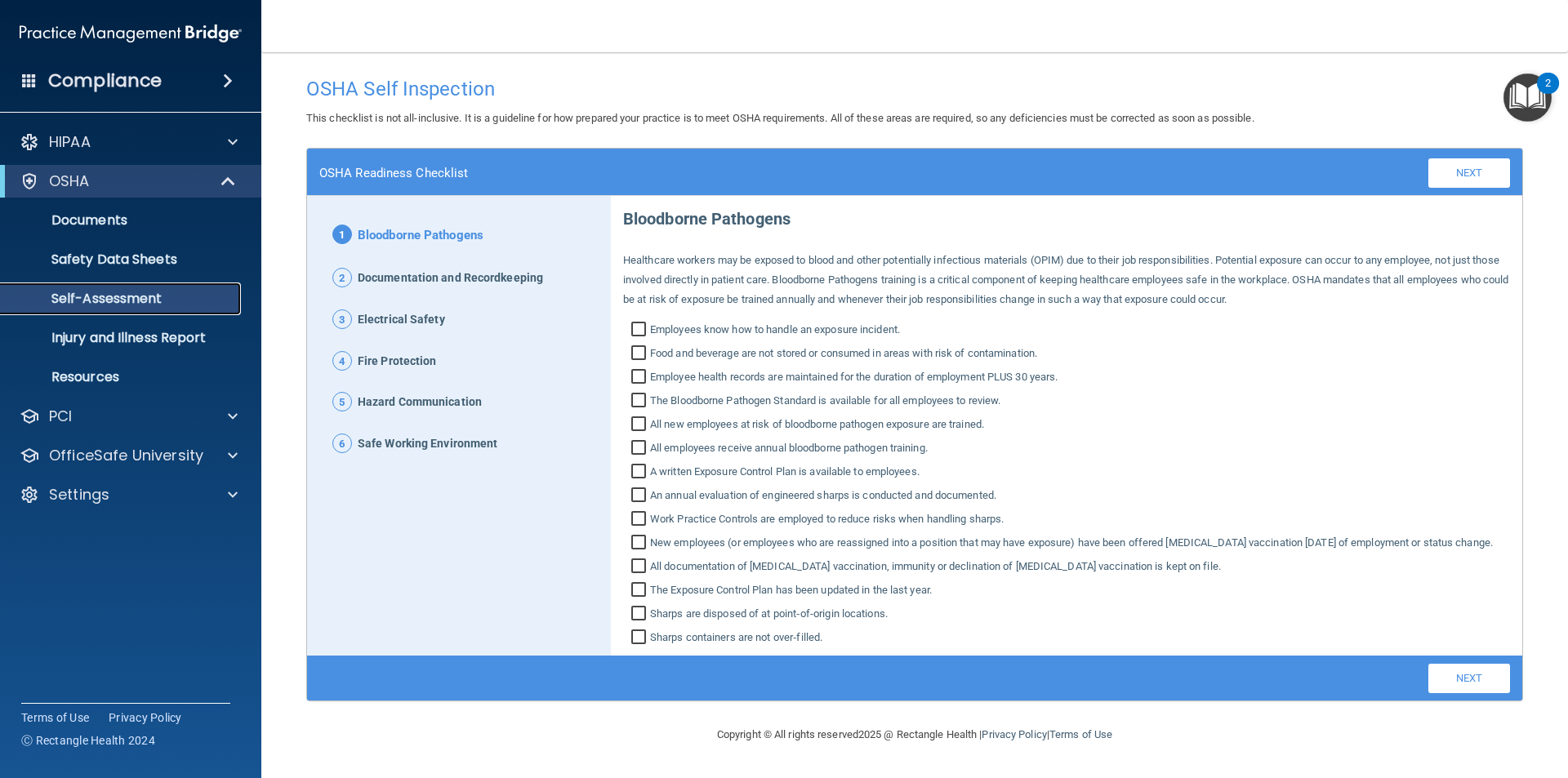
scroll to position [8, 0]
click at [105, 495] on p "Settings" at bounding box center [78, 495] width 60 height 19
click at [112, 533] on p "My Account" at bounding box center [123, 534] width 223 height 17
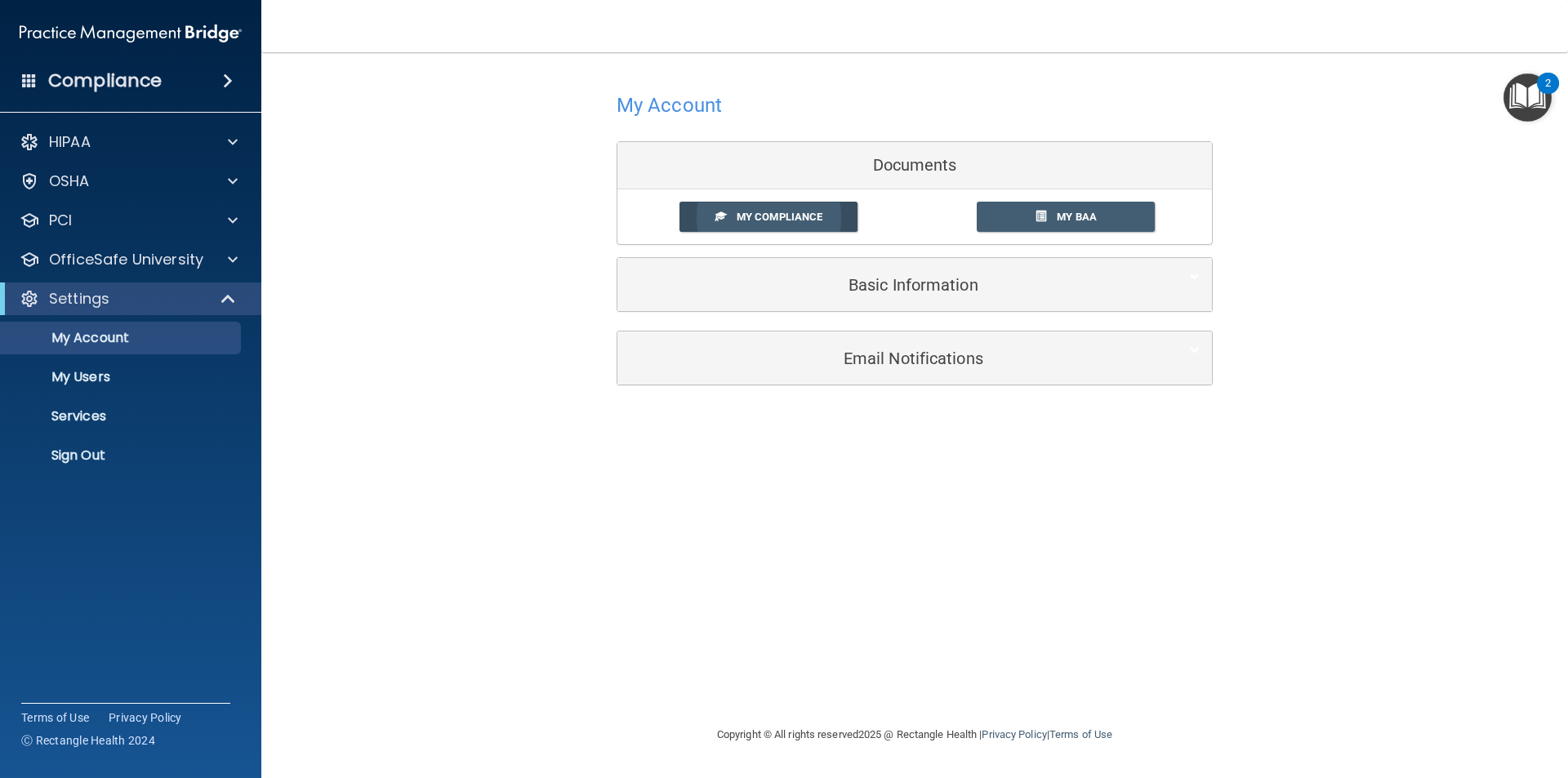
click at [766, 219] on span "My Compliance" at bounding box center [779, 216] width 86 height 12
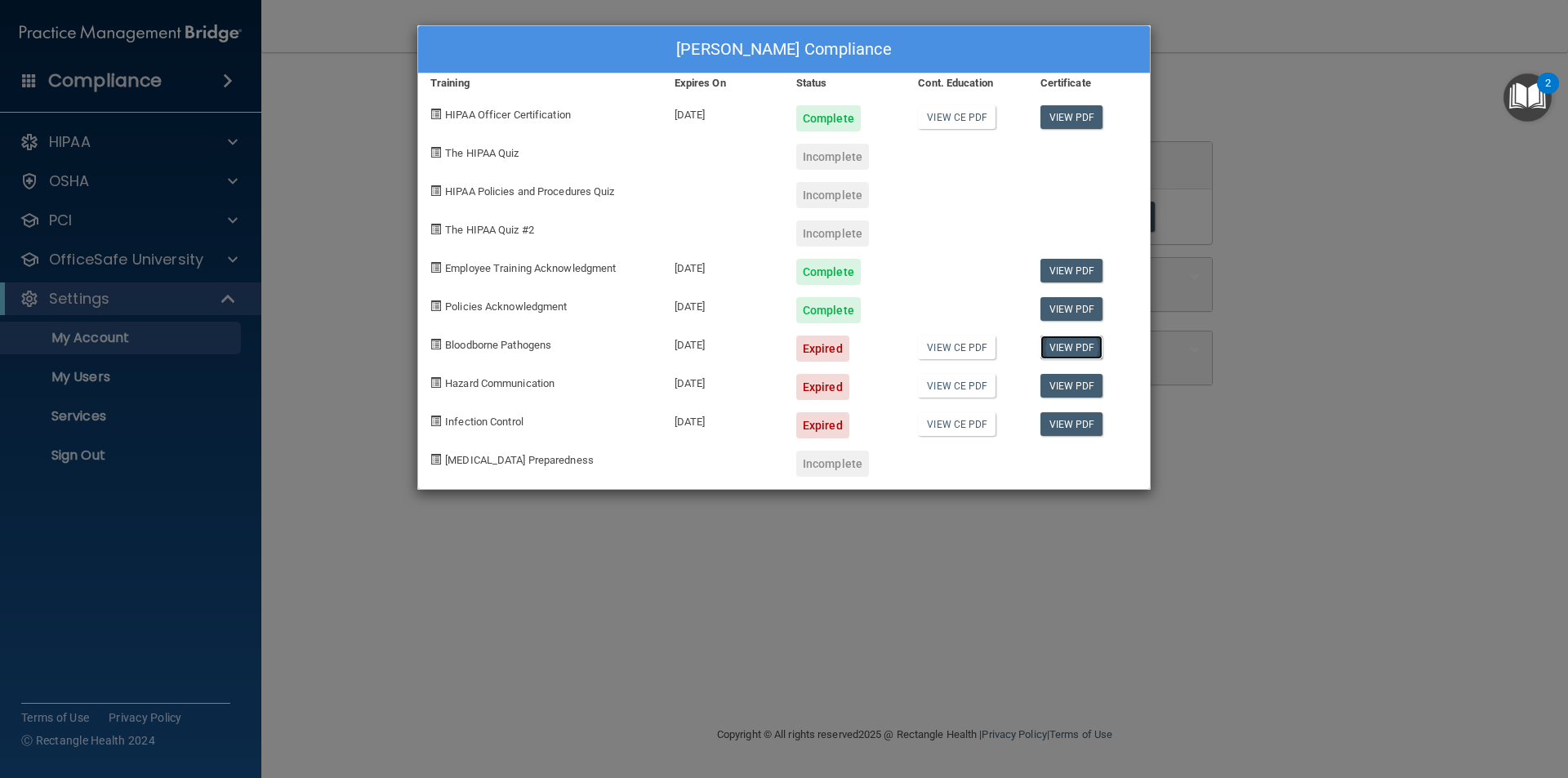
click at [1060, 344] on link "View PDF" at bounding box center [1071, 348] width 63 height 24
click at [338, 138] on div "Thanuja Kularatne's Compliance Training Expires On Status Cont. Education Certi…" at bounding box center [784, 389] width 1568 height 778
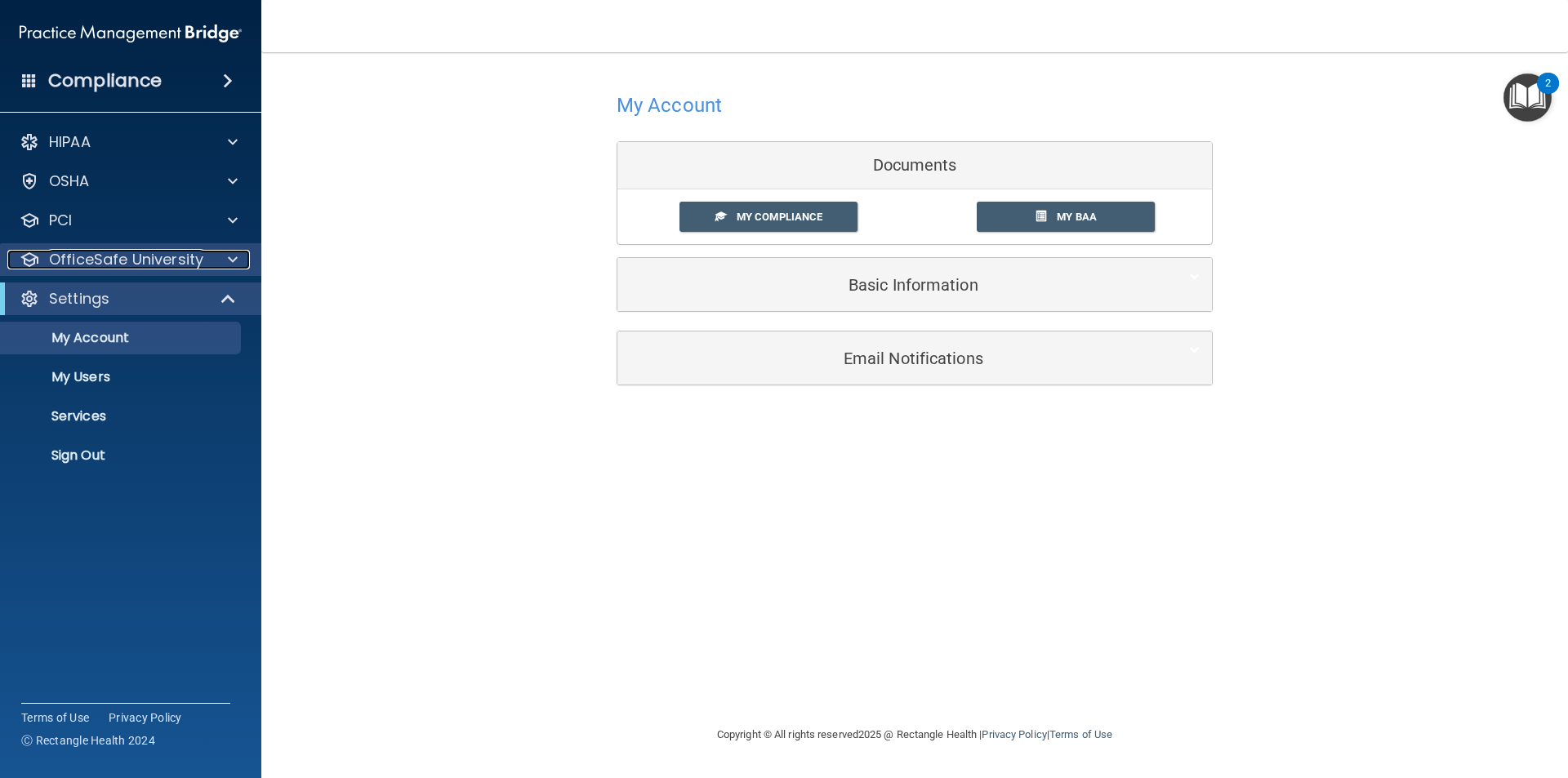
click at [86, 258] on p "OfficeSafe University" at bounding box center [126, 259] width 154 height 19
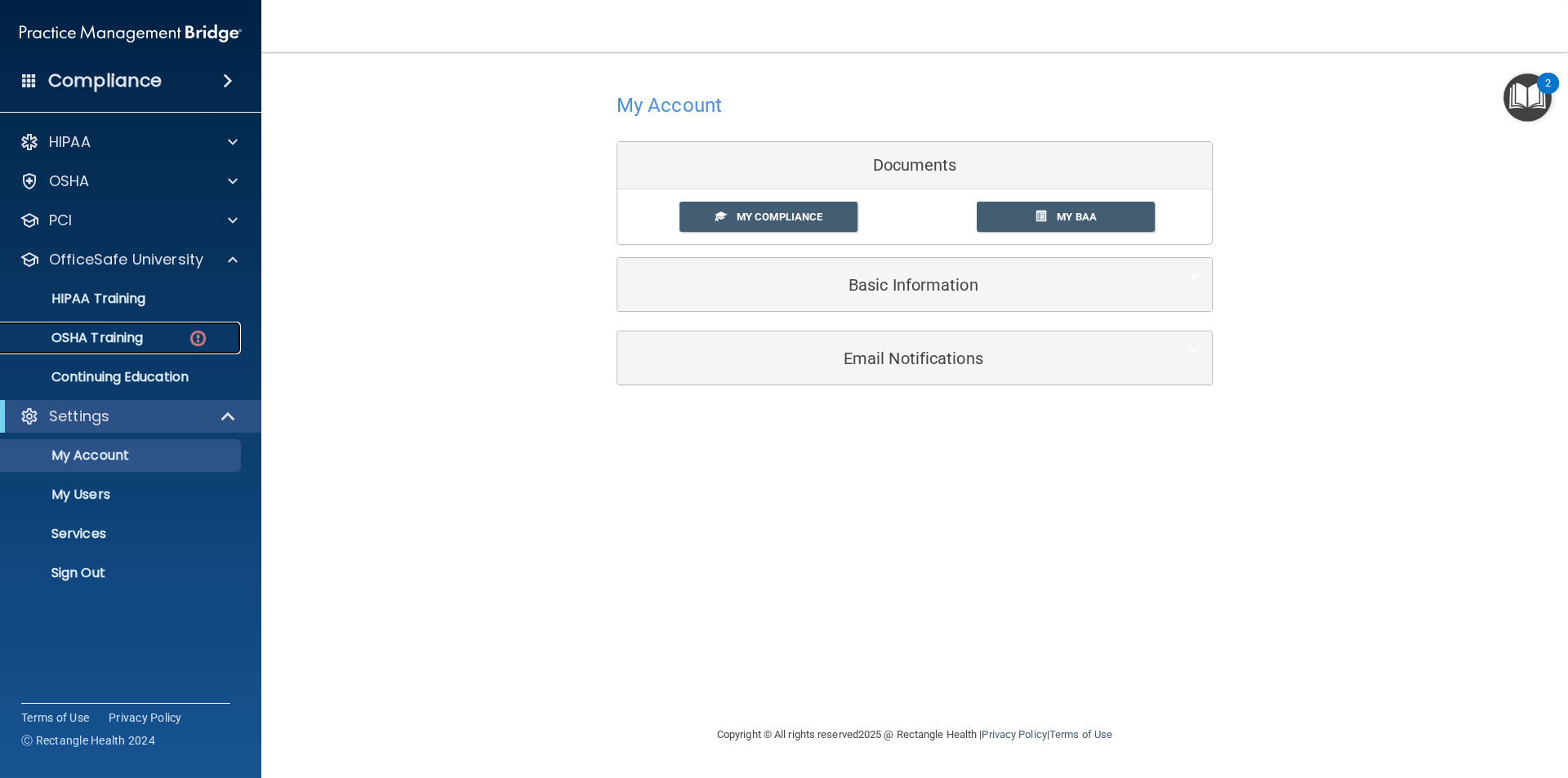
click at [91, 331] on p "OSHA Training" at bounding box center [77, 338] width 132 height 17
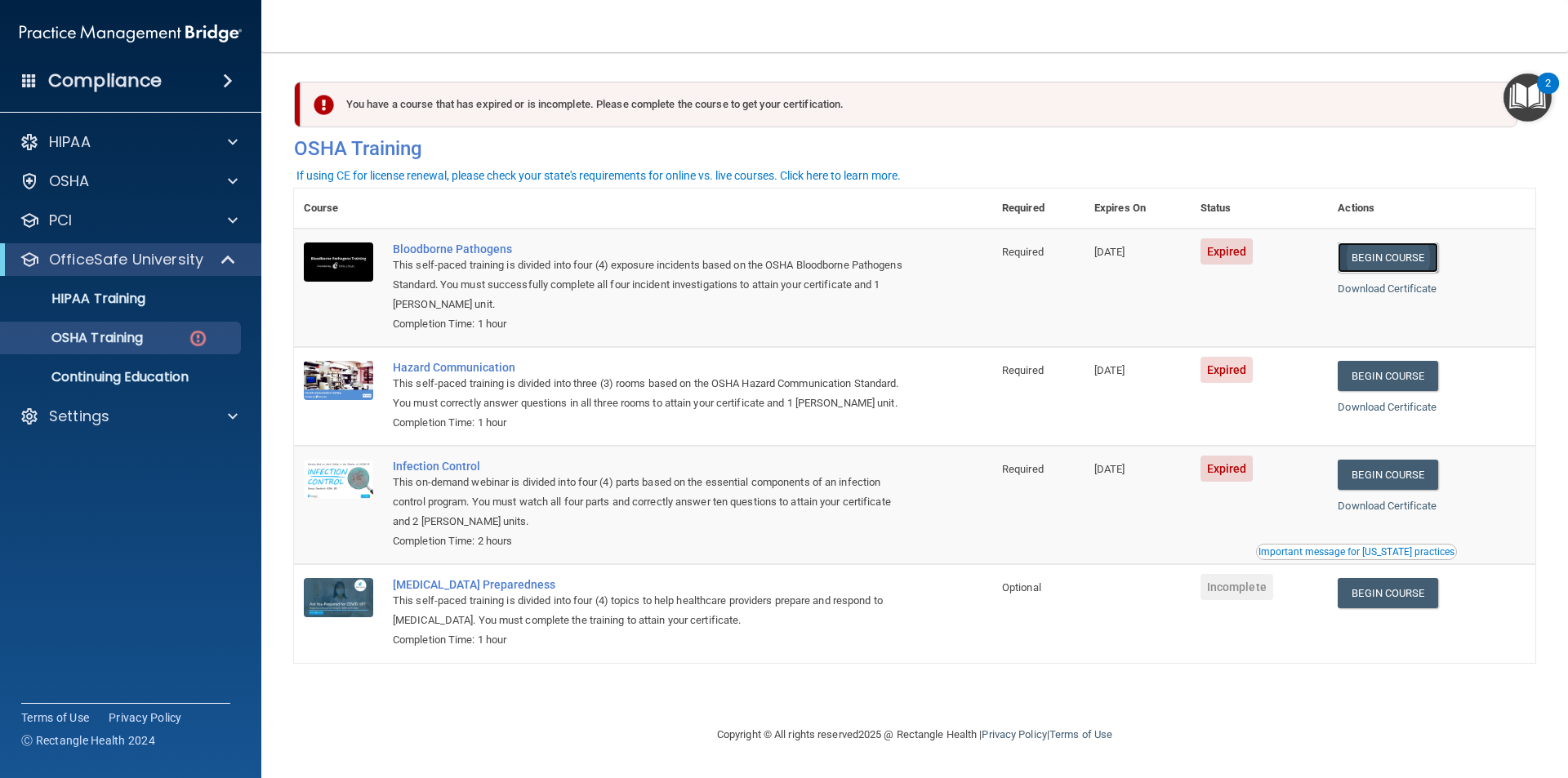
click at [1400, 258] on link "Begin Course" at bounding box center [1387, 257] width 100 height 30
